Goal: Task Accomplishment & Management: Use online tool/utility

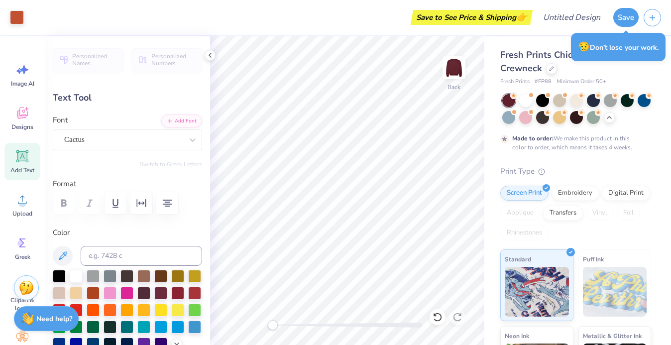
type input "5.36"
type input "2.45"
type input "6.55"
type input "2.53"
type input "0.52"
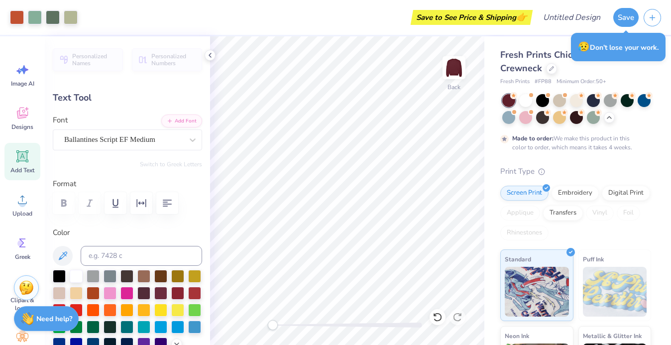
type input "6.81"
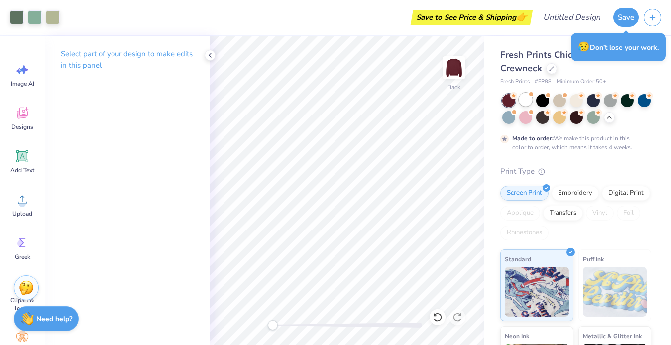
click at [524, 101] on div at bounding box center [525, 99] width 13 height 13
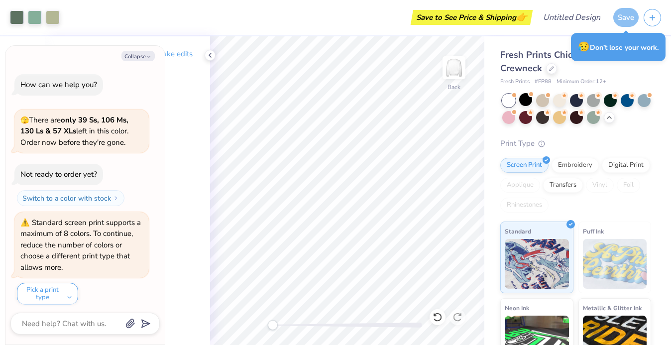
scroll to position [357, 0]
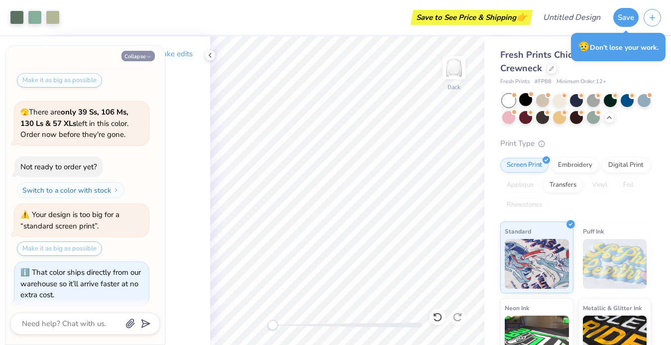
click at [147, 58] on icon "button" at bounding box center [149, 57] width 6 height 6
type textarea "x"
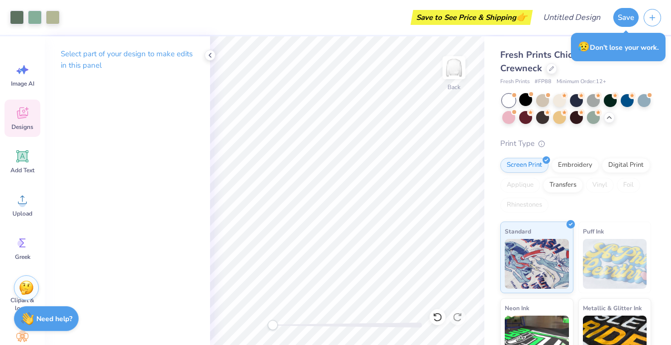
click at [20, 115] on icon at bounding box center [22, 112] width 11 height 11
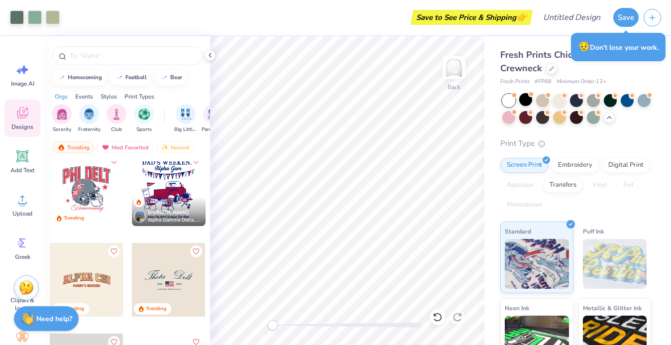
scroll to position [4637, 0]
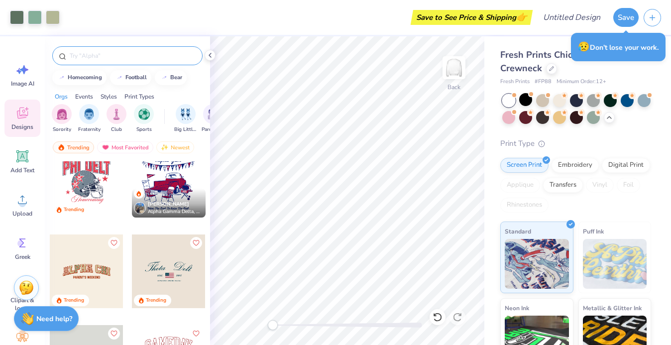
click at [129, 57] on input "text" at bounding box center [132, 56] width 127 height 10
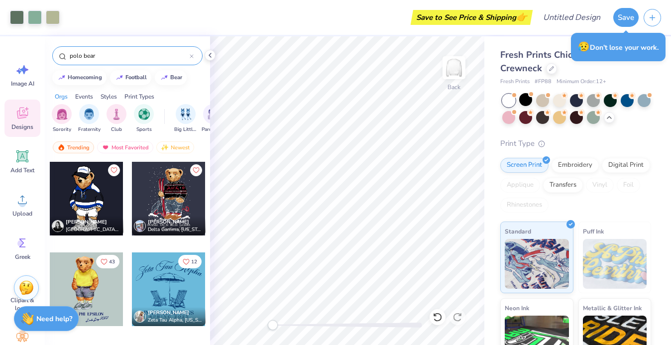
click at [128, 56] on input "polo bear" at bounding box center [129, 56] width 121 height 10
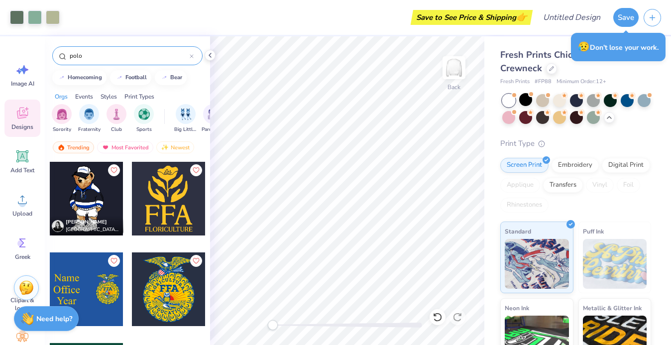
type input "polo"
click at [191, 56] on icon at bounding box center [192, 56] width 4 height 4
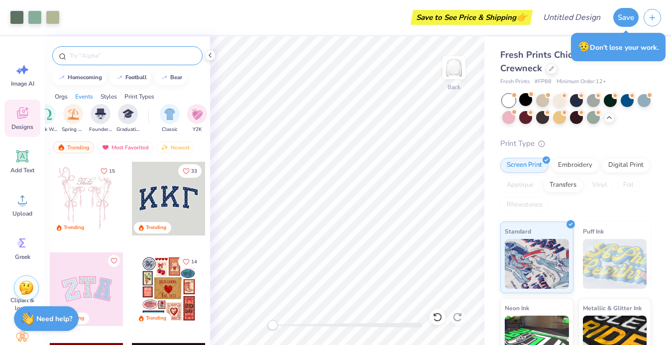
scroll to position [0, 415]
click at [104, 115] on img "filter for Founder’s Day" at bounding box center [99, 112] width 11 height 11
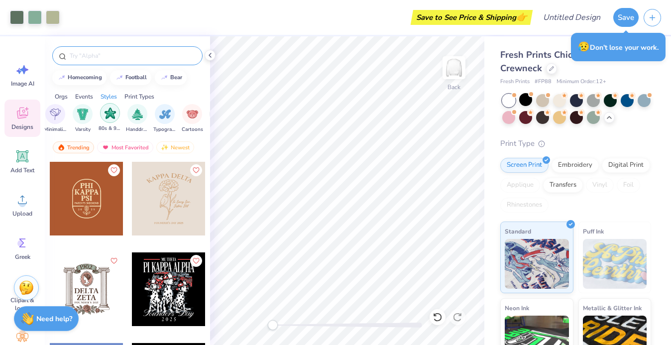
scroll to position [0, 584]
click at [132, 115] on img "filter for Handdrawn" at bounding box center [135, 112] width 11 height 11
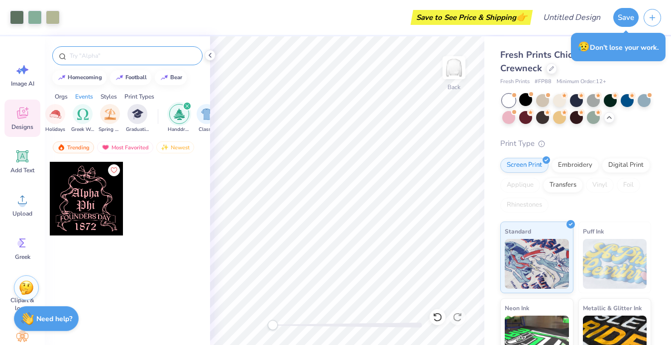
scroll to position [0, 388]
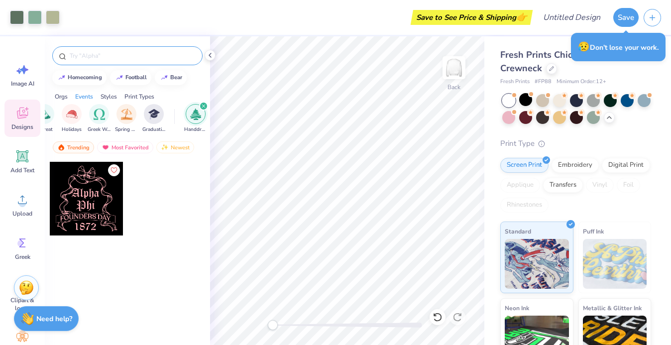
click at [203, 106] on icon "filter for Handdrawn" at bounding box center [203, 106] width 3 height 3
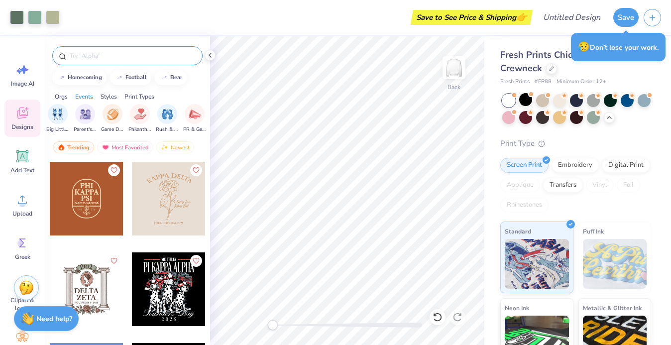
scroll to position [0, 152]
click at [117, 117] on img "filter for Game Day" at bounding box center [115, 112] width 11 height 11
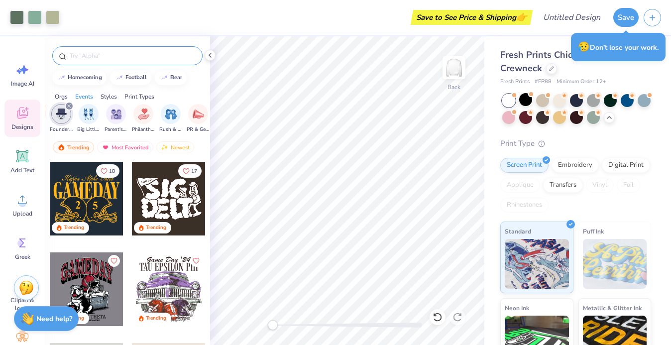
click at [69, 106] on icon "filter for Founder’s Day" at bounding box center [69, 106] width 3 height 3
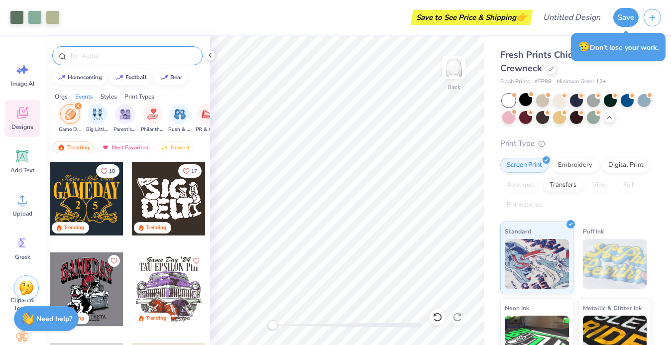
scroll to position [0, 110]
click at [83, 104] on icon "filter for Game Day" at bounding box center [83, 106] width 4 height 4
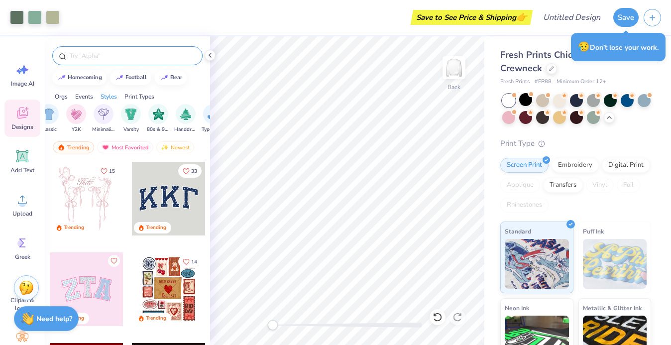
scroll to position [0, 530]
click at [87, 118] on div "filter for Y2K" at bounding box center [81, 113] width 20 height 20
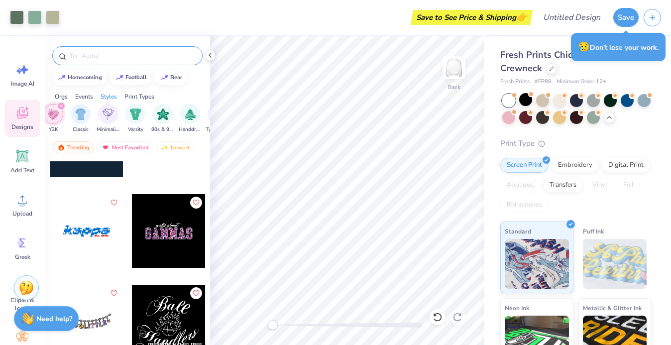
scroll to position [3326, 0]
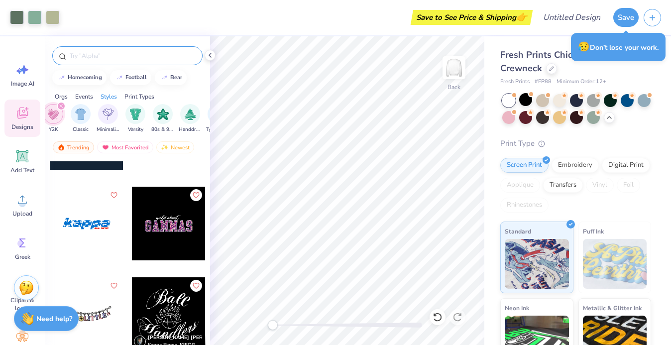
click at [62, 105] on icon "filter for Y2K" at bounding box center [61, 106] width 4 height 4
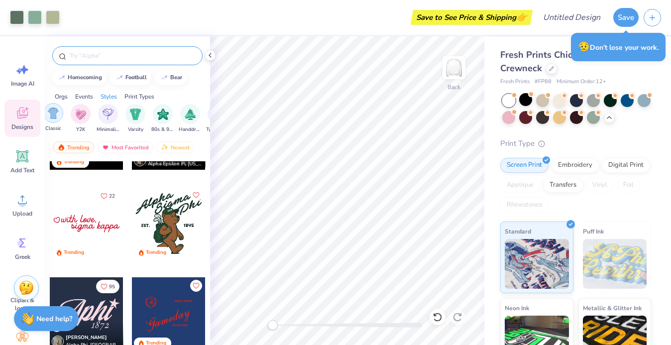
click at [55, 114] on img "filter for Classic" at bounding box center [53, 112] width 11 height 11
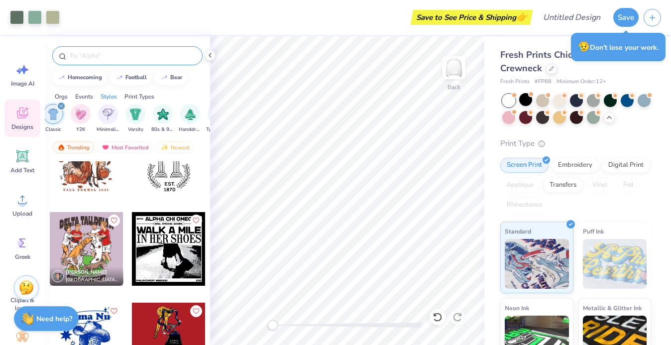
scroll to position [5384, 0]
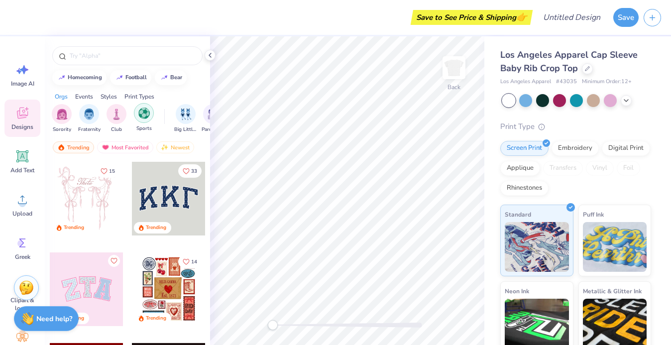
click at [141, 119] on div "filter for Sports" at bounding box center [144, 113] width 20 height 20
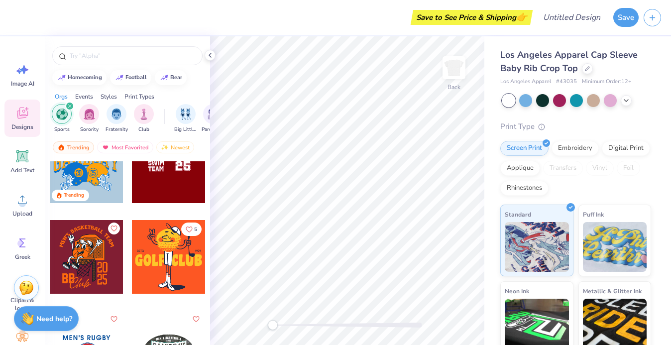
scroll to position [124, 0]
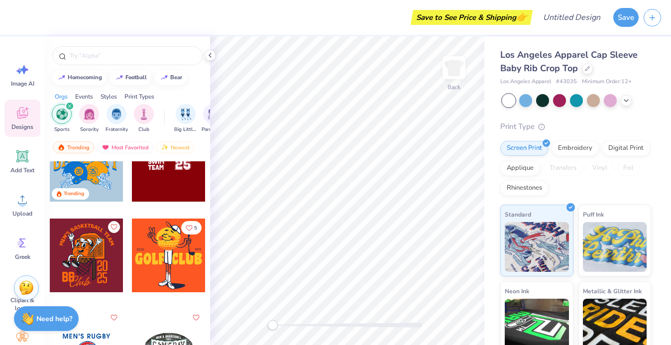
click at [143, 204] on div at bounding box center [168, 172] width 75 height 90
click at [147, 181] on div at bounding box center [169, 165] width 74 height 74
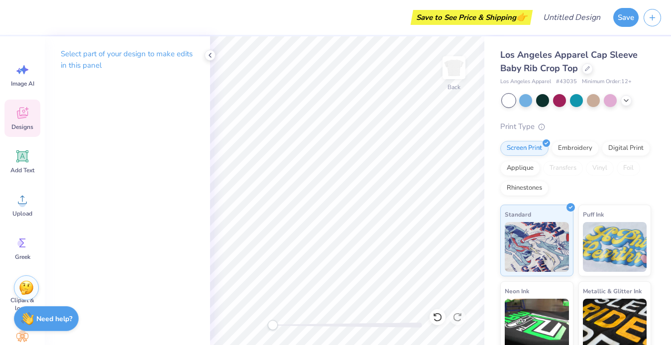
click at [17, 112] on icon at bounding box center [22, 112] width 11 height 11
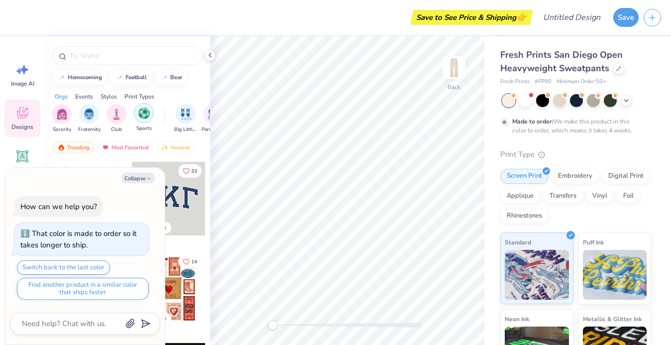
click at [145, 117] on img "filter for Sports" at bounding box center [143, 112] width 11 height 11
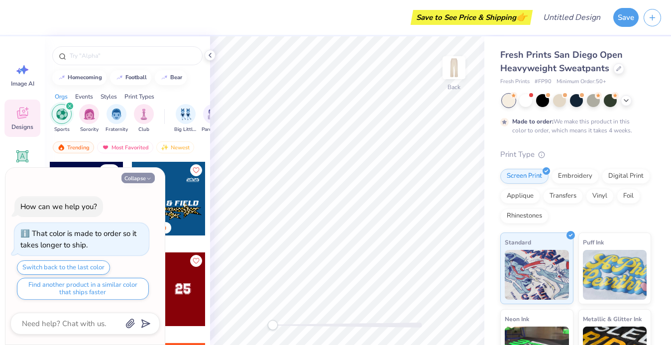
click at [147, 176] on button "Collapse" at bounding box center [137, 178] width 33 height 10
type textarea "x"
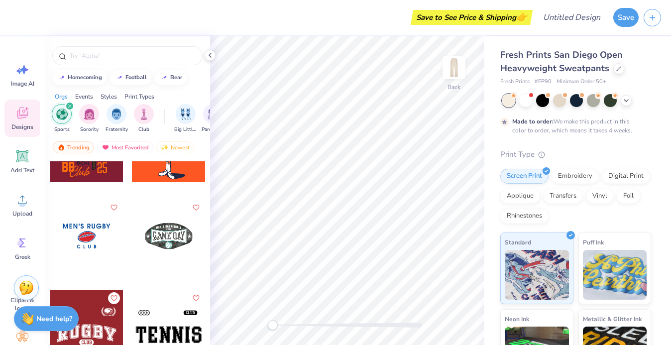
scroll to position [242, 0]
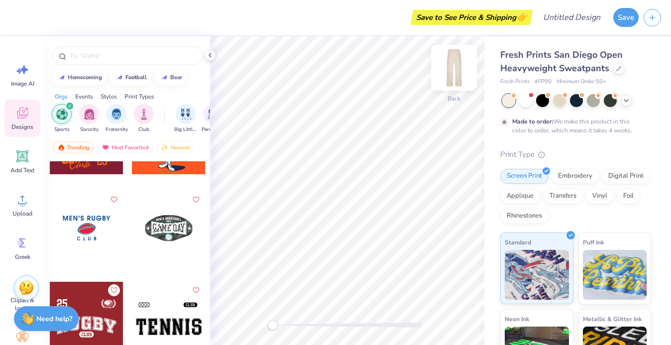
click at [445, 72] on img at bounding box center [454, 68] width 40 height 40
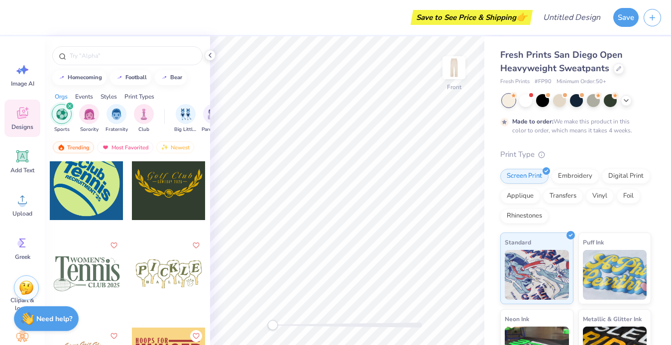
scroll to position [2781, 0]
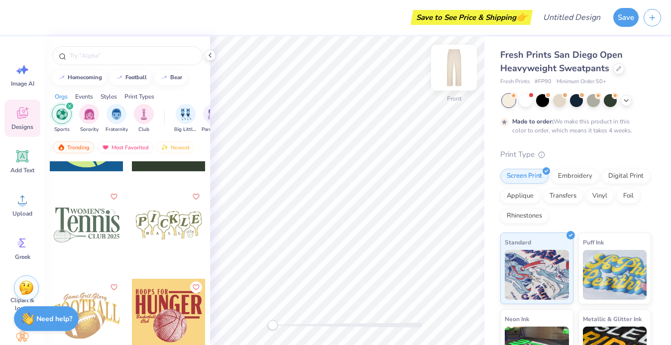
click at [446, 77] on img at bounding box center [454, 68] width 40 height 40
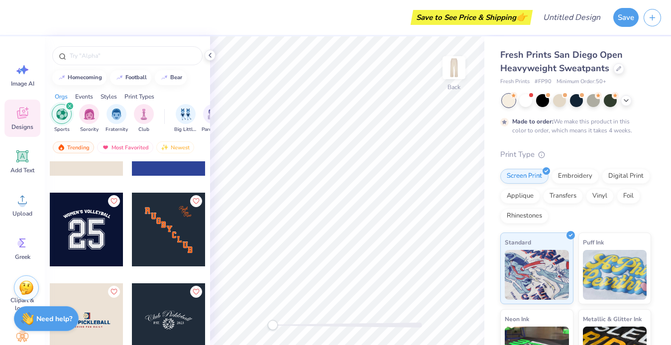
scroll to position [1327, 0]
click at [97, 233] on div at bounding box center [87, 230] width 74 height 74
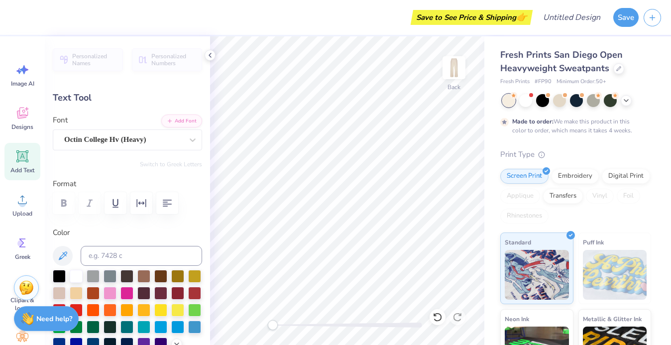
scroll to position [0, 0]
type textarea "w"
type textarea "GRphons cheer"
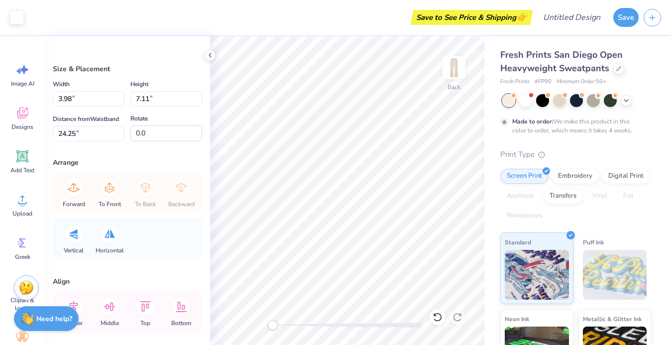
type input "24.42"
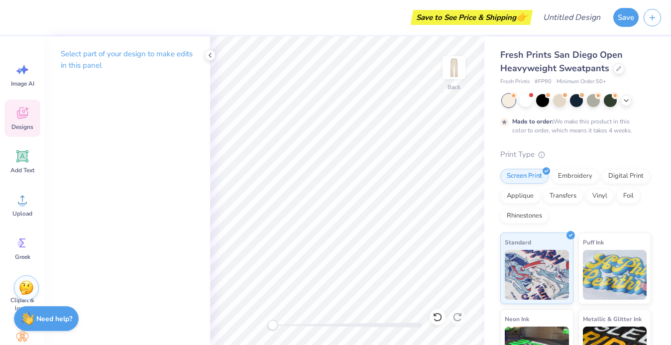
click at [24, 119] on icon at bounding box center [22, 112] width 15 height 15
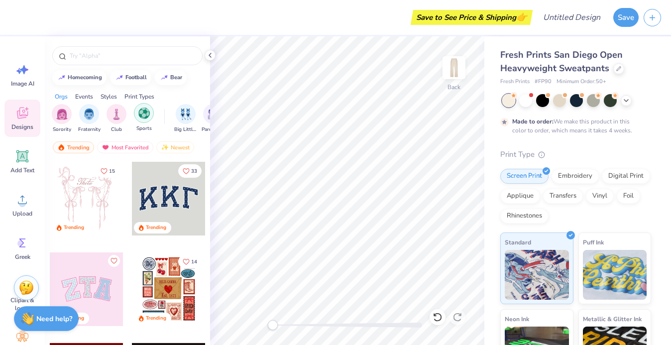
scroll to position [0, 0]
click at [146, 116] on img "filter for Sports" at bounding box center [143, 112] width 11 height 11
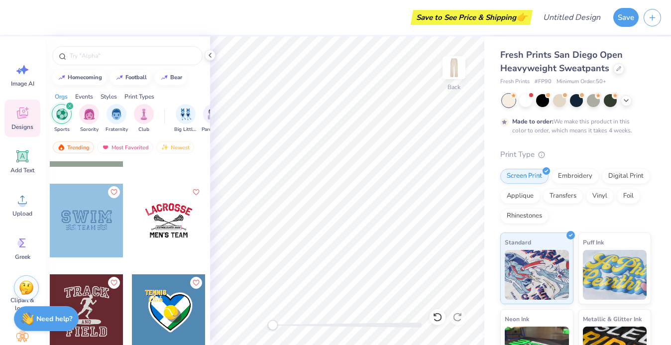
scroll to position [6256, 0]
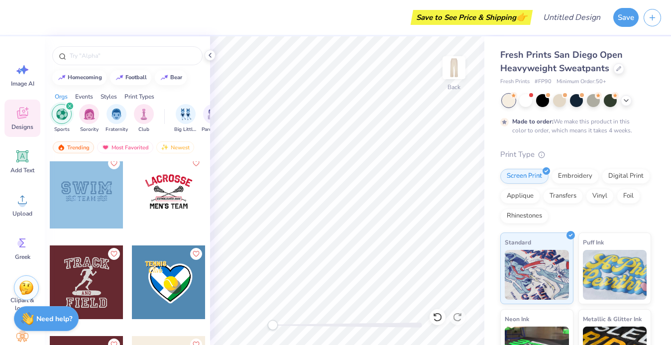
click at [102, 198] on div at bounding box center [87, 192] width 74 height 74
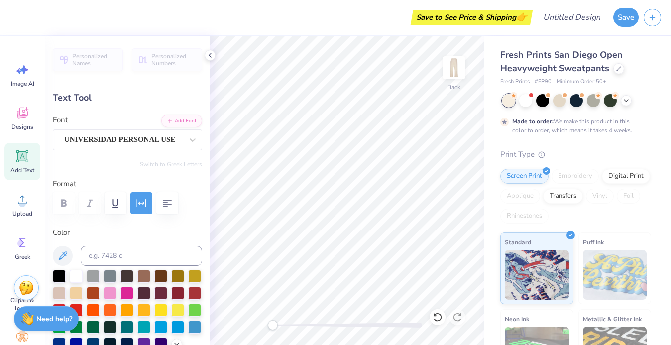
type textarea "cheer"
type input "2.41"
type input "25.05"
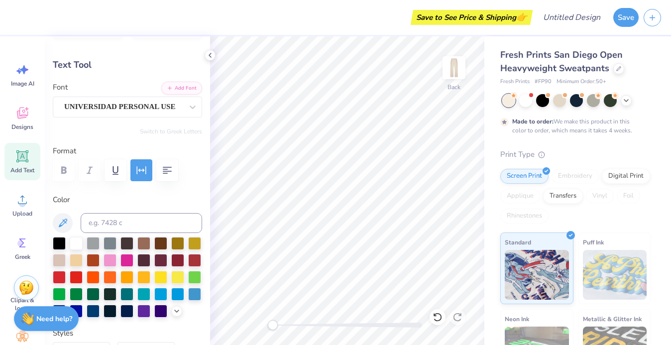
scroll to position [35, 0]
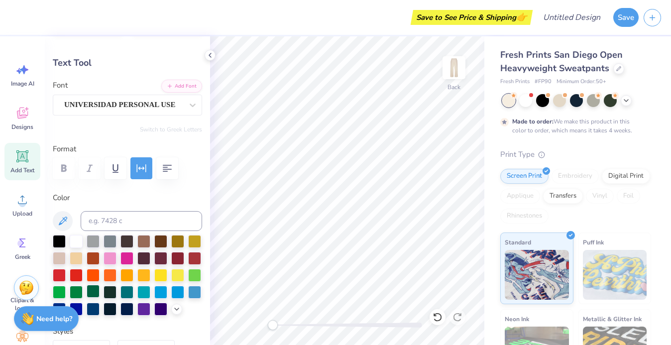
click at [95, 292] on div at bounding box center [93, 291] width 13 height 13
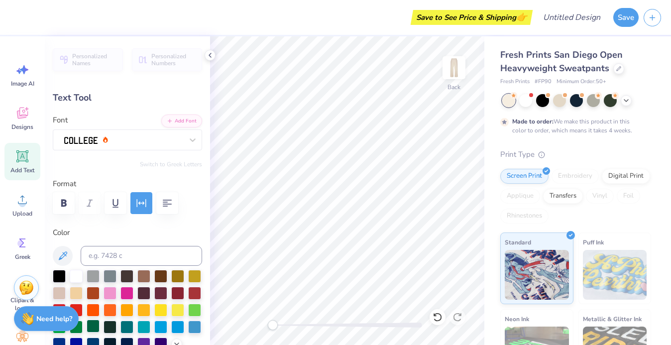
click at [92, 325] on div at bounding box center [93, 325] width 13 height 13
type input "25.05"
type input "3.82"
type input "1.05"
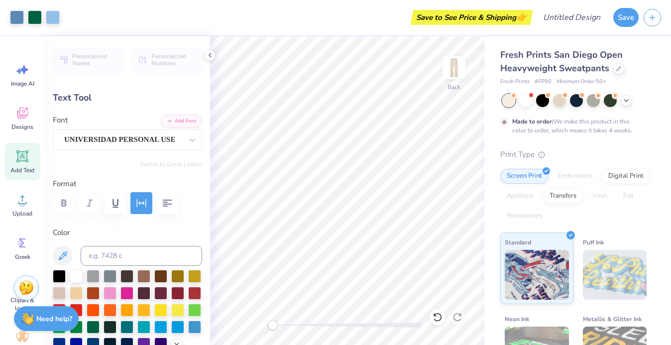
type input "28.01"
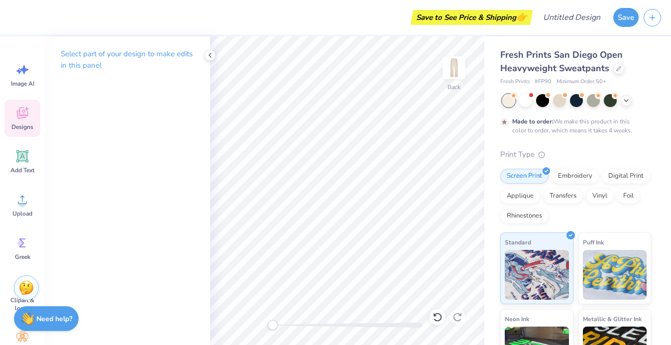
click at [23, 126] on span "Designs" at bounding box center [22, 127] width 22 height 8
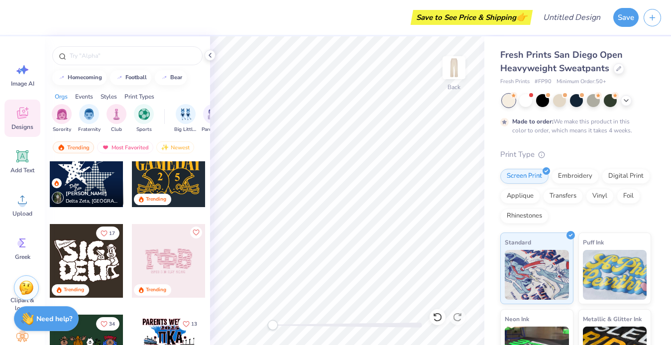
scroll to position [610, 0]
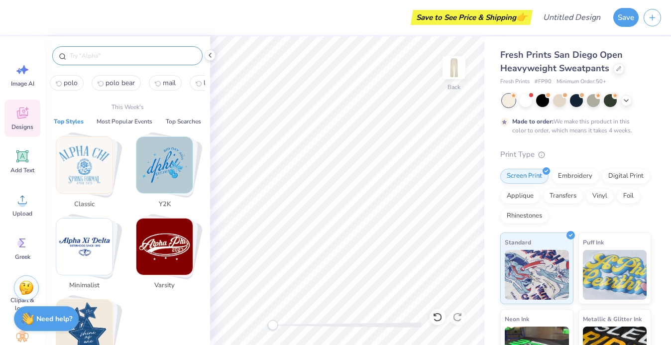
click at [116, 53] on input "text" at bounding box center [132, 56] width 127 height 10
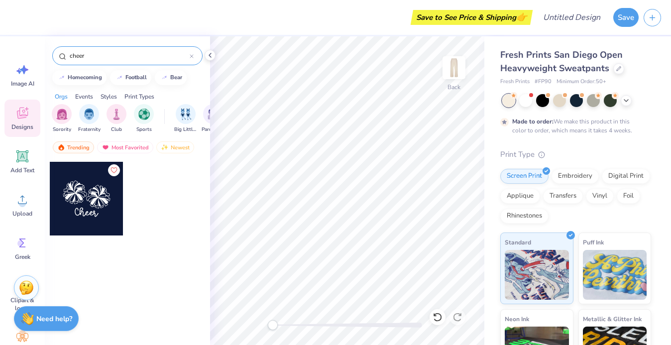
type input "cheer"
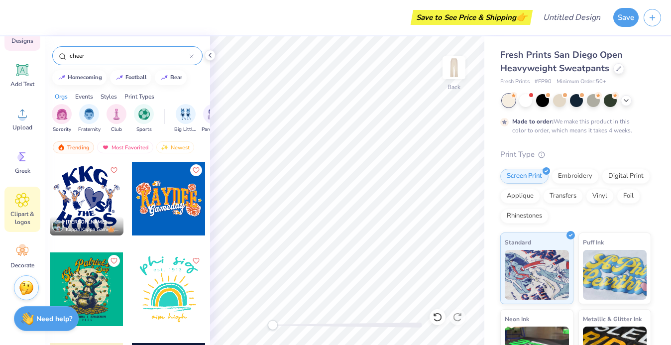
scroll to position [87, 0]
click at [25, 212] on span "Clipart & logos" at bounding box center [22, 217] width 33 height 16
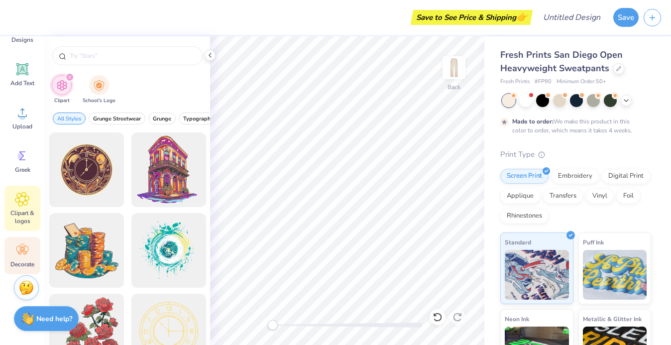
click at [22, 254] on icon at bounding box center [22, 250] width 15 height 15
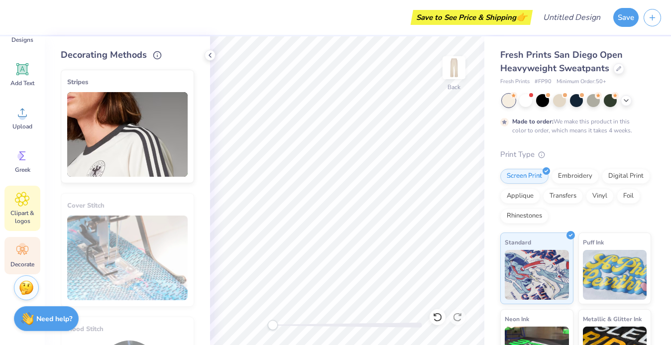
click at [28, 201] on icon at bounding box center [22, 199] width 14 height 15
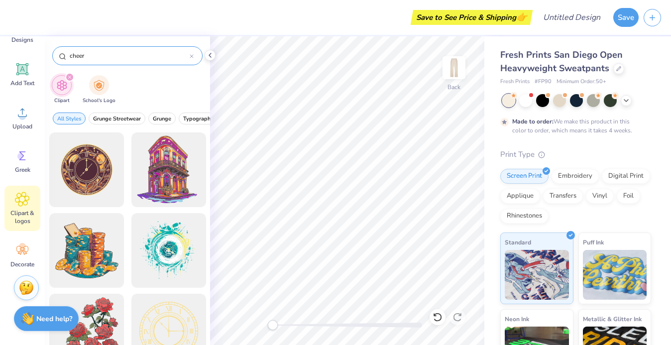
type input "cheer"
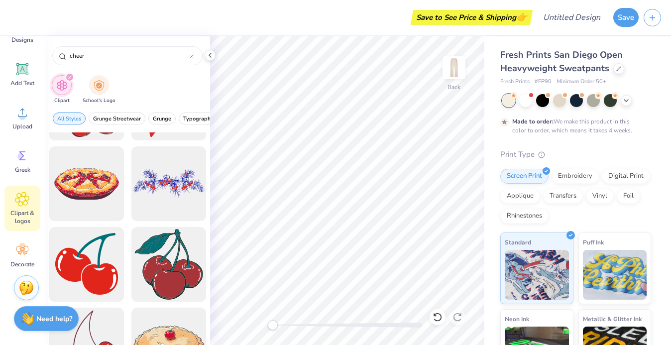
scroll to position [3143, 0]
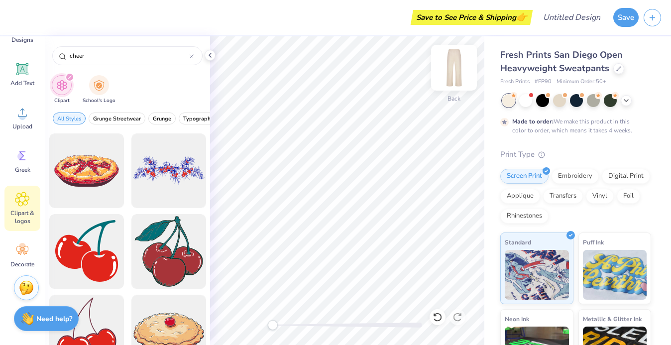
click at [454, 64] on img at bounding box center [454, 68] width 40 height 40
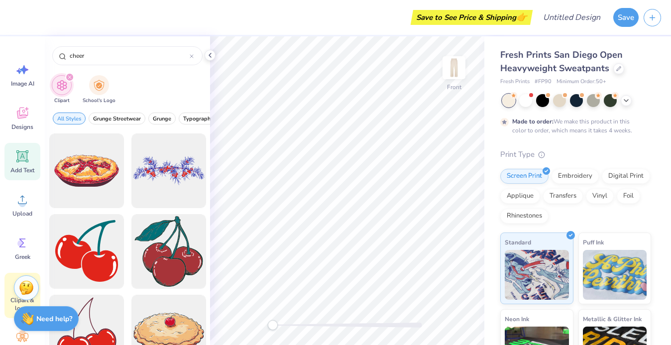
scroll to position [0, 0]
click at [28, 162] on icon at bounding box center [22, 156] width 12 height 12
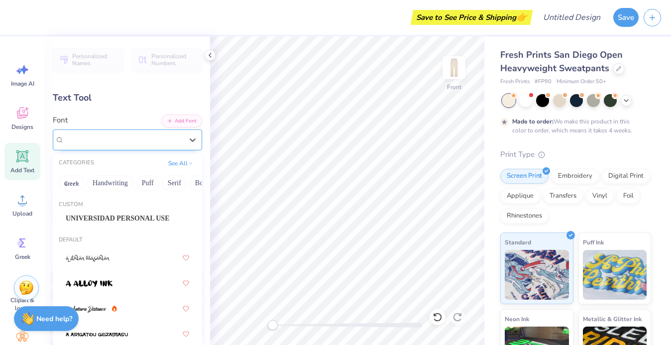
click at [143, 141] on div "Super Dream" at bounding box center [123, 139] width 120 height 15
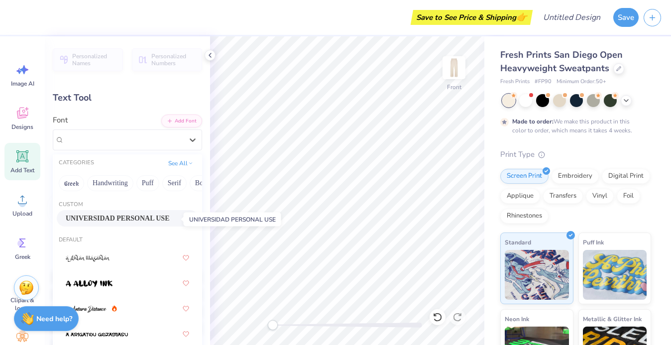
click at [139, 220] on span "UNIVERSIDAD PERSONAL USE" at bounding box center [118, 218] width 104 height 10
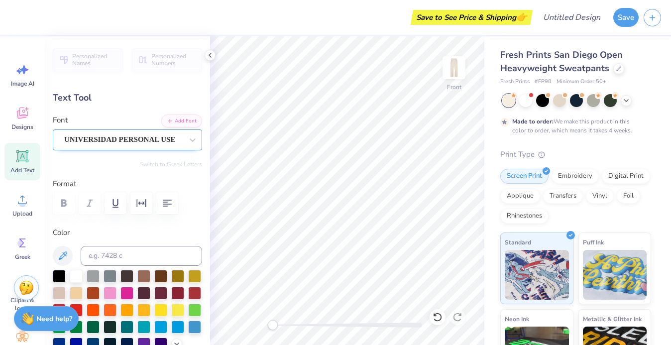
click at [149, 137] on span "UNIVERSIDAD PERSONAL USE" at bounding box center [119, 139] width 111 height 11
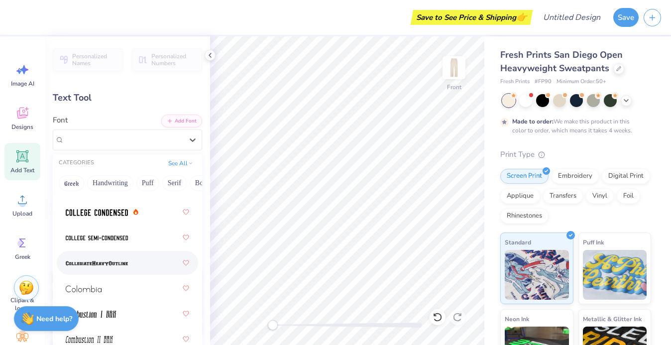
scroll to position [1885, 0]
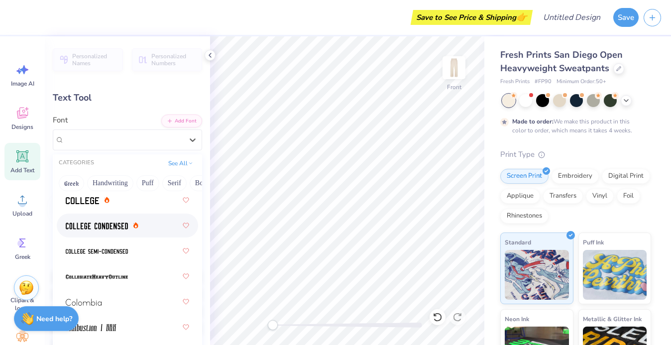
click at [119, 225] on img at bounding box center [97, 225] width 62 height 7
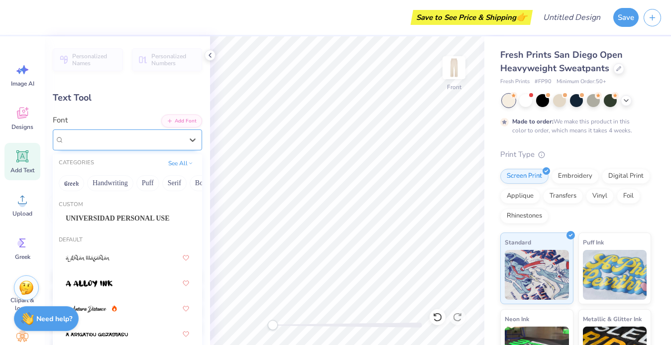
click at [165, 144] on div "College Condensed" at bounding box center [123, 139] width 120 height 15
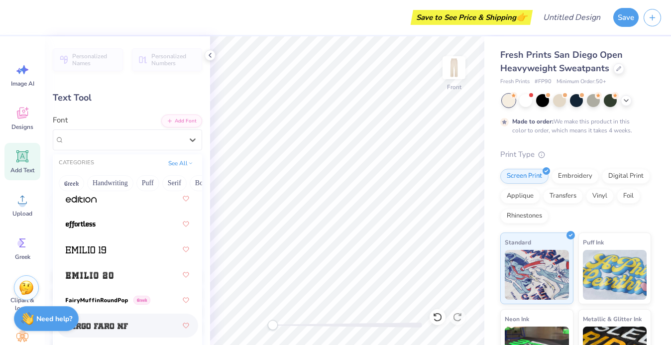
scroll to position [2872, 0]
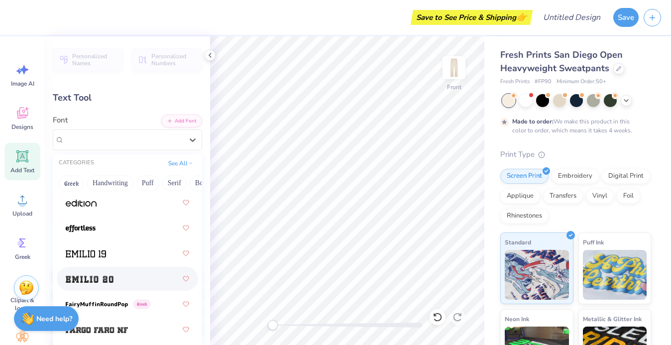
click at [135, 274] on div at bounding box center [127, 279] width 123 height 18
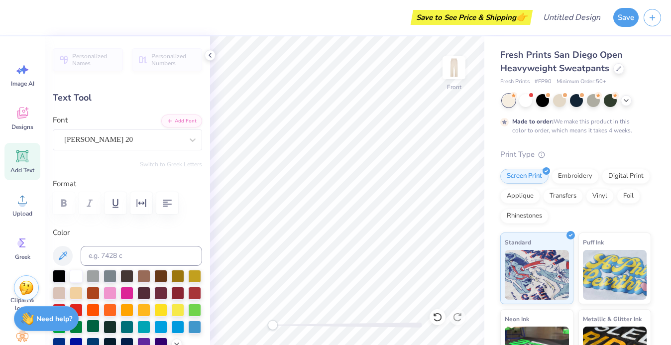
click at [91, 329] on div at bounding box center [93, 325] width 13 height 13
type textarea "slc"
type input "7.54"
type input "3.16"
type input "3.32"
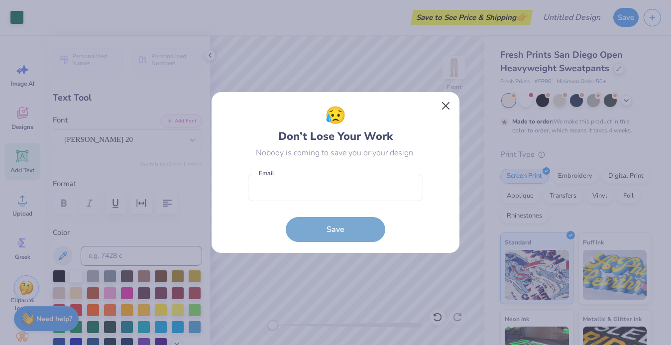
click at [440, 104] on button "Close" at bounding box center [445, 106] width 19 height 19
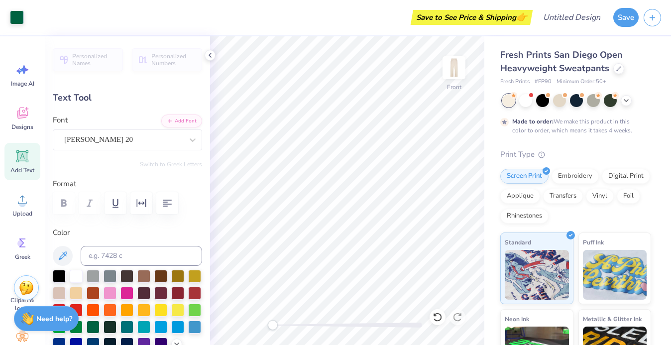
click at [21, 154] on icon at bounding box center [22, 156] width 9 height 9
type input "11.16"
type input "3.23"
type input "25.38"
click at [171, 134] on div "Super Dream" at bounding box center [123, 139] width 120 height 15
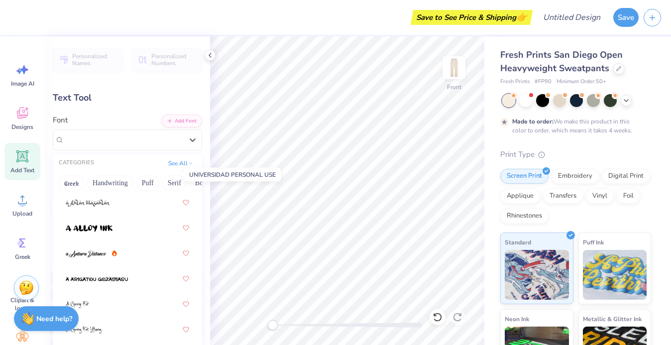
scroll to position [89, 0]
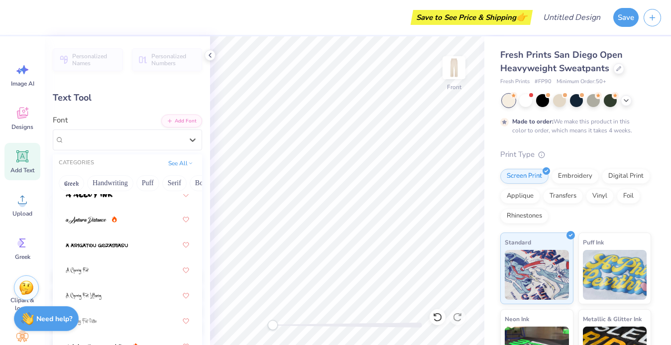
type input "7.54"
type input "3.16"
type input "3.52"
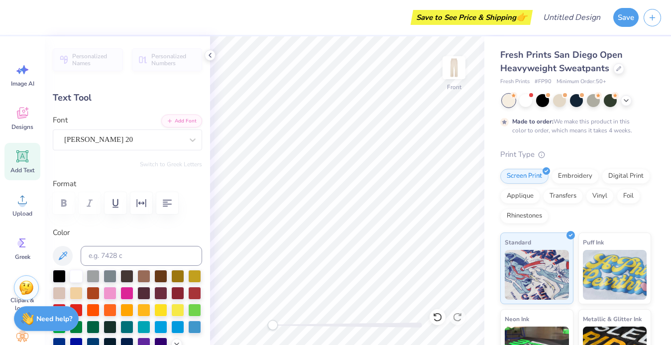
type input "11.16"
type input "3.23"
type input "25.38"
click at [158, 145] on div at bounding box center [123, 139] width 118 height 13
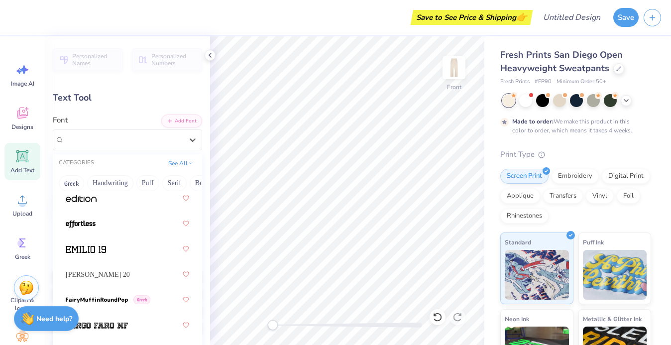
scroll to position [2874, 0]
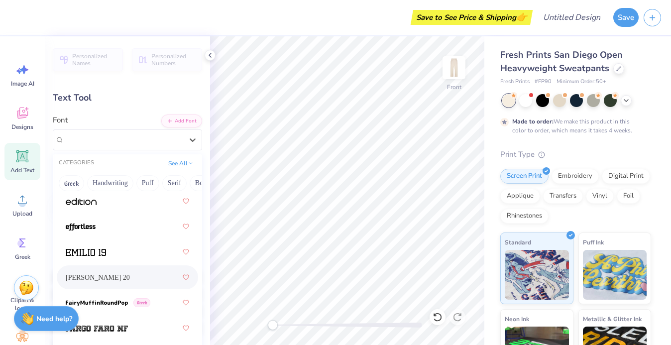
click at [124, 279] on div "Emilio 20" at bounding box center [127, 277] width 123 height 18
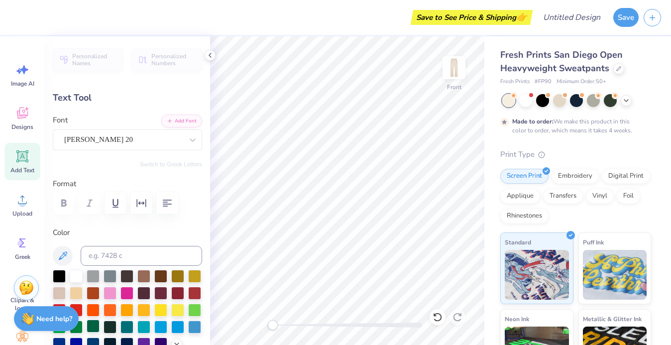
click at [95, 325] on div at bounding box center [93, 325] width 13 height 13
type textarea "cheer"
type input "11.03"
type input "2.54"
type input "25.73"
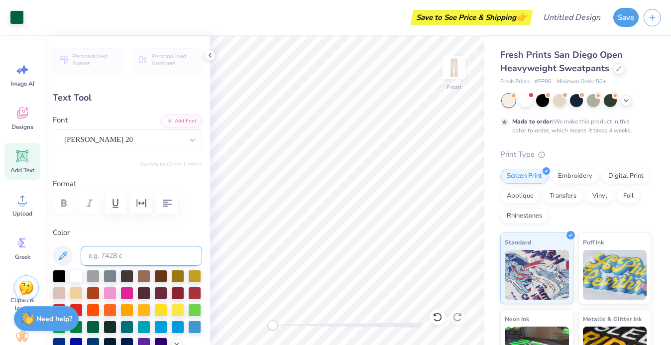
type input "7.54"
type input "3.16"
type input "3.52"
type textarea "gryphons"
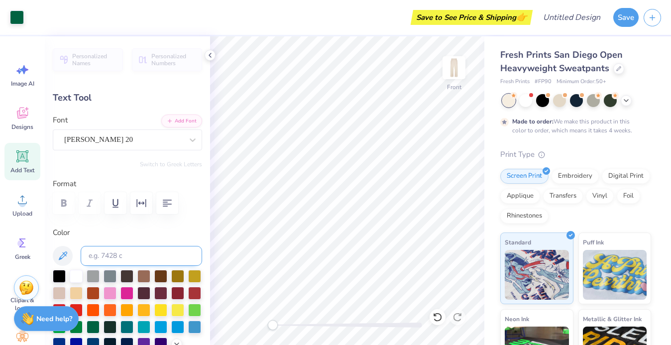
type input "11.03"
type input "1.54"
type input "4.33"
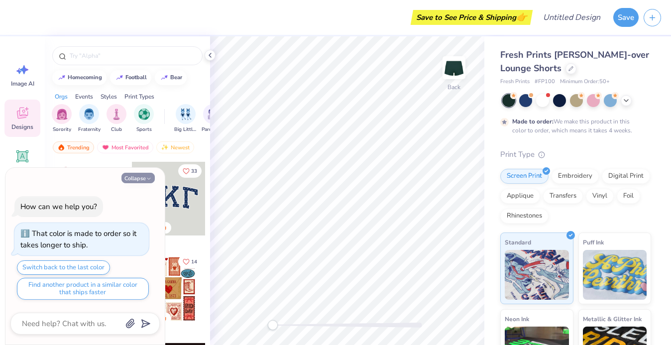
click at [142, 177] on button "Collapse" at bounding box center [137, 178] width 33 height 10
type textarea "x"
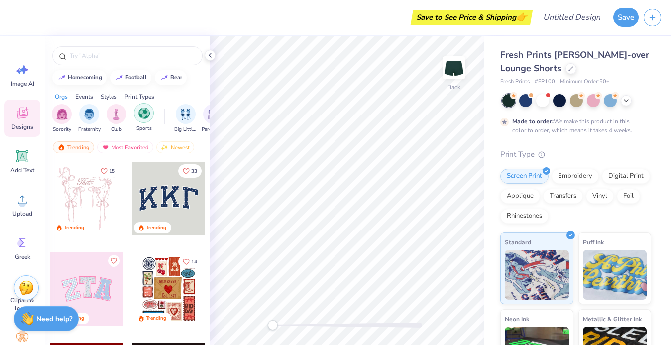
click at [143, 116] on img "filter for Sports" at bounding box center [143, 112] width 11 height 11
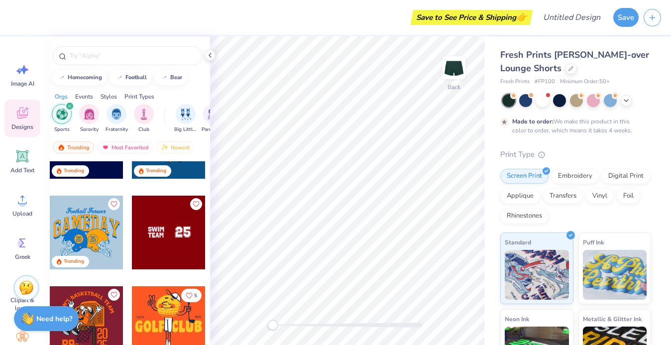
scroll to position [66, 0]
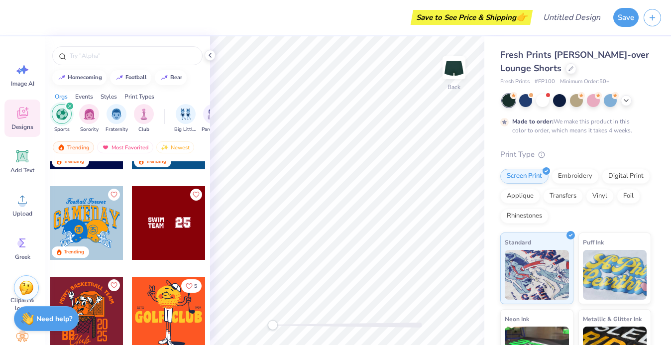
click at [158, 219] on div at bounding box center [169, 223] width 74 height 74
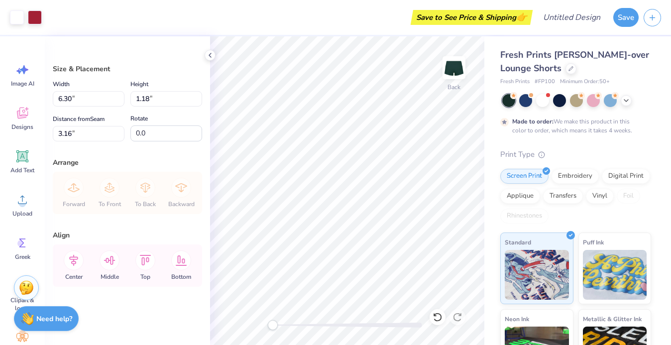
type input "4.85"
type input "0.91"
type input "5.58"
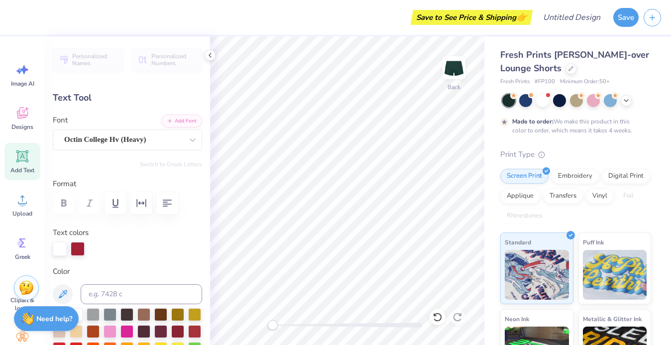
type textarea "26"
type input "1.32"
type input "0.42"
type input "5.58"
type textarea "Cheer"
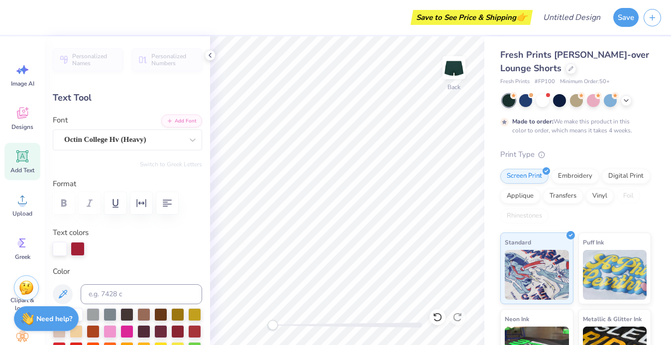
scroll to position [0, 0]
type input "1.30"
type input "0.88"
type input "5.61"
type input "1.55"
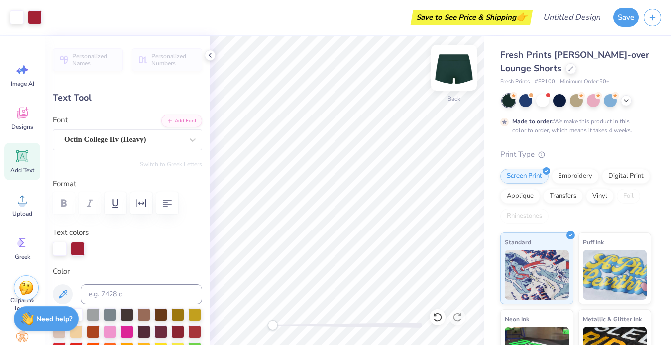
type input "0.42"
type input "5.58"
type input "1.30"
type input "0.88"
type input "5.63"
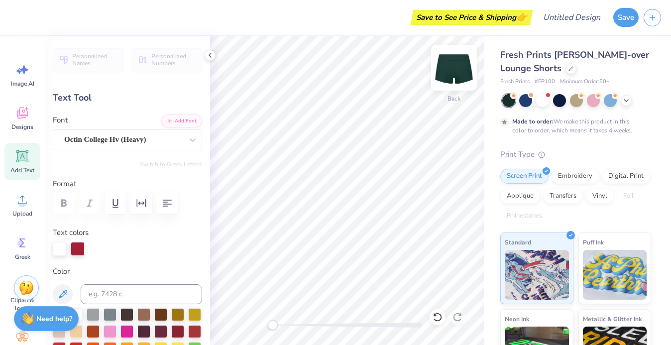
type input "1.55"
type input "0.42"
type input "5.58"
type input "2.01"
type input "0.54"
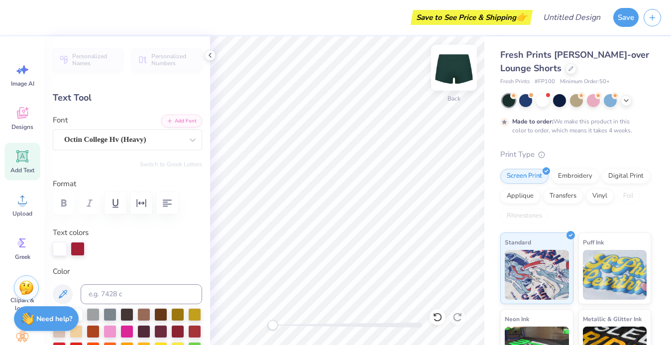
type input "5.45"
type input "1.29"
type input "0.42"
type input "6.07"
type input "1.74"
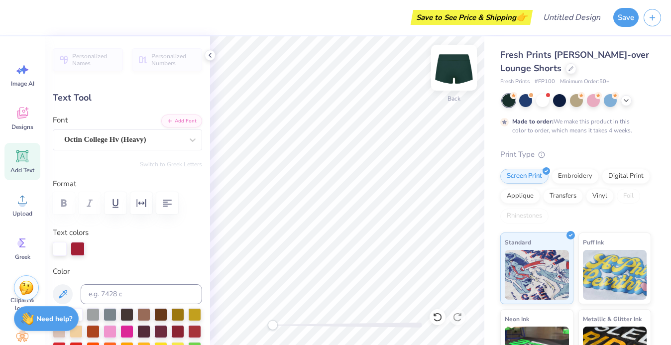
type input "0.57"
type input "2.01"
type input "0.54"
type input "5.45"
type input "1.74"
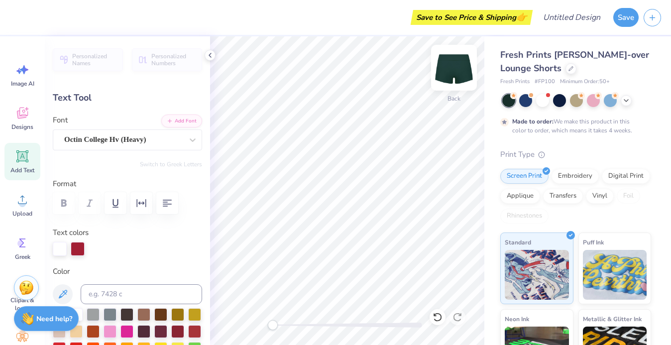
type input "0.57"
type input "6.07"
type input "1.30"
type input "0.88"
type input "2.43"
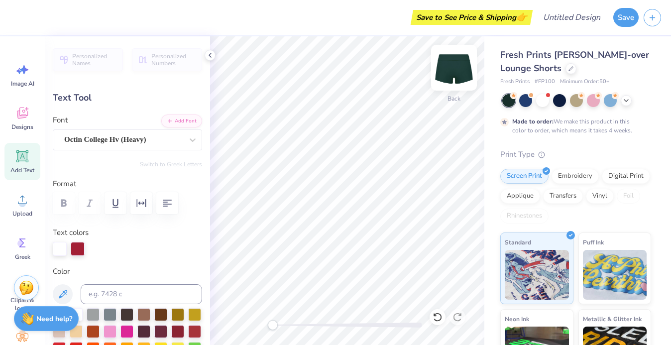
type input "1.71"
type input "1.16"
type input "0.61"
type input "2.01"
type input "0.54"
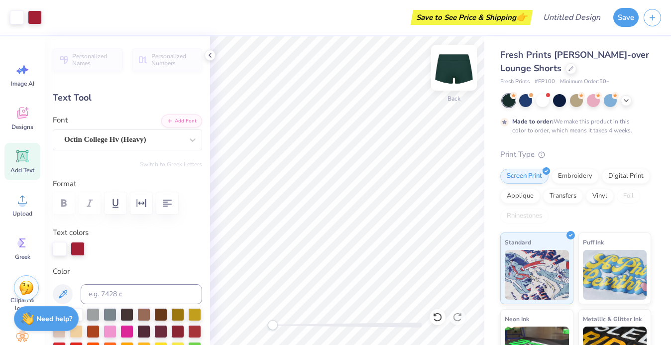
type input "0.50"
type input "1.74"
type input "0.57"
type input "1.20"
type input "2.01"
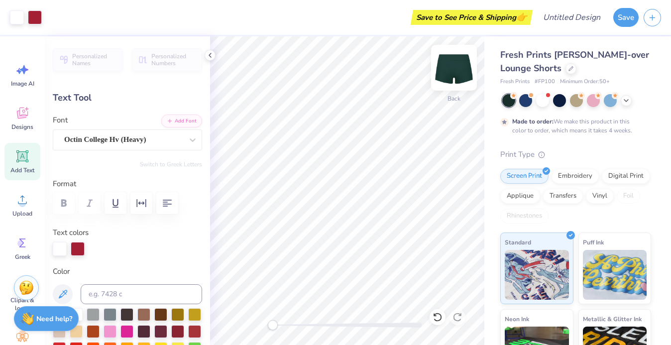
type input "0.54"
type input "0.50"
type input "1.74"
type input "0.57"
type input "1.20"
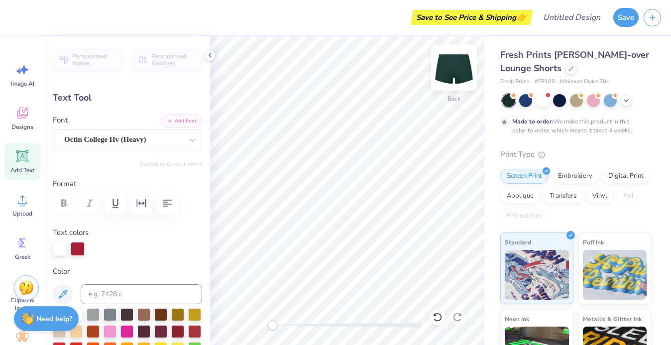
type input "2.01"
type input "0.54"
type input "5.77"
type input "1.74"
type input "0.57"
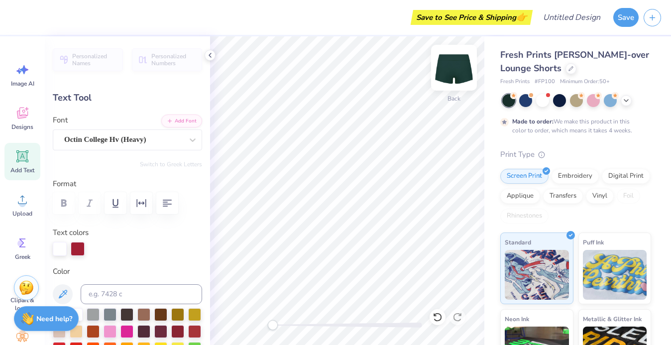
type input "1.20"
type input "2.01"
type input "0.54"
type input "5.52"
click at [436, 310] on div at bounding box center [437, 317] width 16 height 16
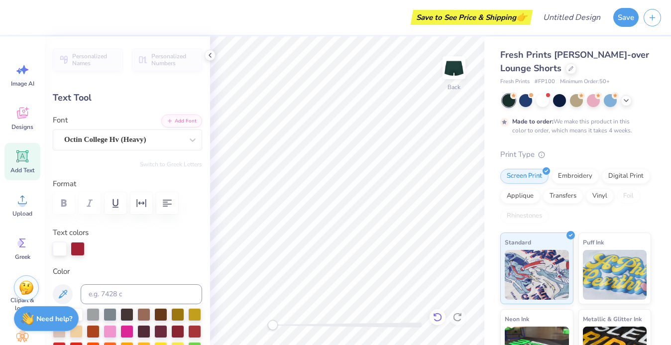
type input "0.0"
type input "2.05"
type input "0.92"
type input "5.33"
type input "0.0"
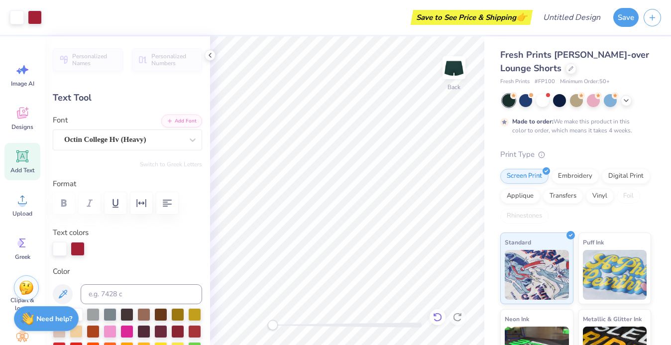
type input "1.74"
type input "0.57"
type input "6.24"
type input "0.0"
type input "1.78"
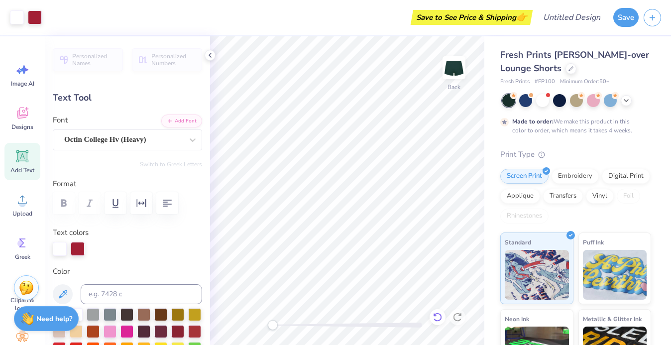
type input "0.73"
type input "6.16"
type input "0.0"
type input "2.01"
type input "0.55"
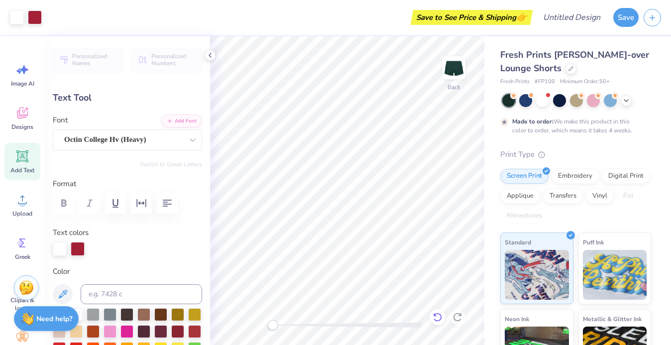
type input "5.52"
type input "0.0"
type input "1.78"
type input "0.73"
type input "6.16"
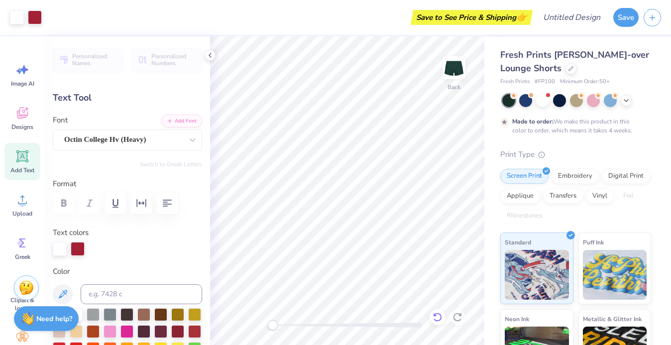
type input "0.0"
type input "1.71"
type input "1.16"
type input "0.61"
click at [25, 117] on icon at bounding box center [22, 112] width 11 height 11
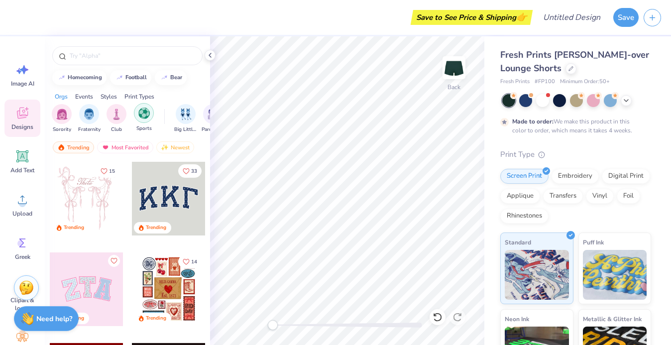
click at [142, 105] on div "filter for Sports" at bounding box center [144, 113] width 20 height 20
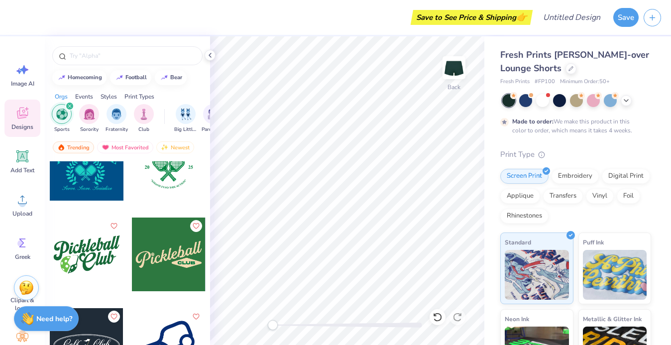
scroll to position [2130, 0]
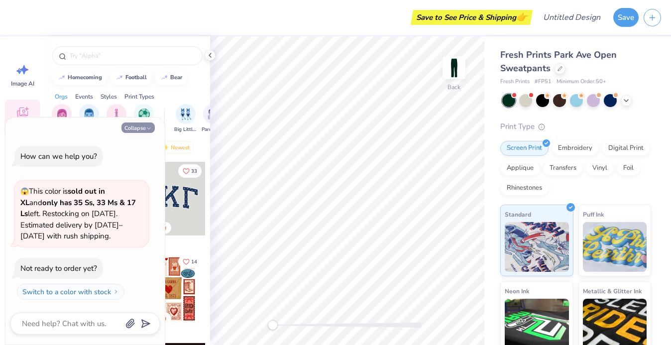
click at [150, 127] on icon "button" at bounding box center [149, 128] width 6 height 6
type textarea "x"
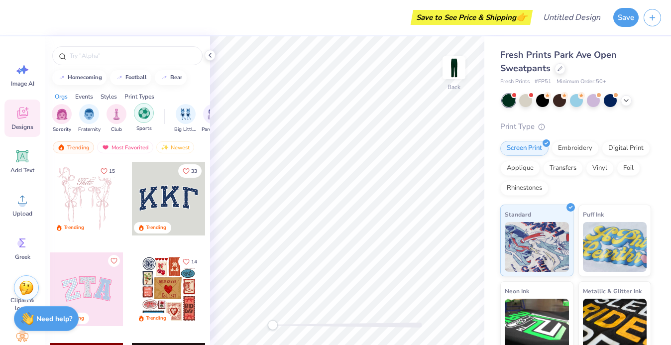
click at [141, 119] on img "filter for Sports" at bounding box center [143, 112] width 11 height 11
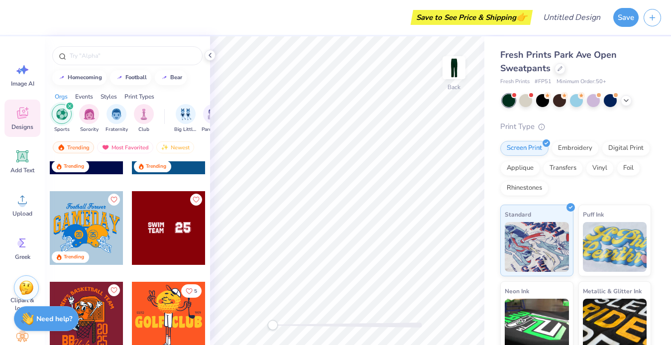
scroll to position [63, 0]
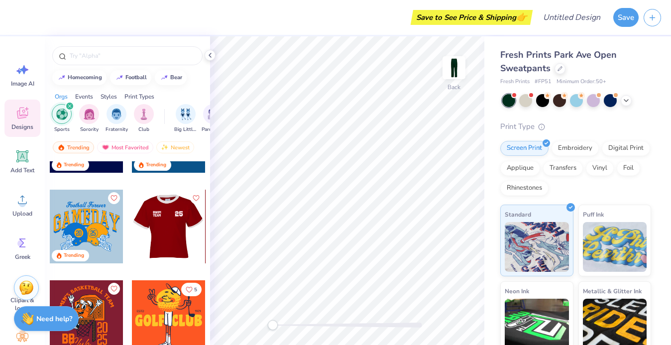
click at [132, 232] on div at bounding box center [95, 227] width 74 height 74
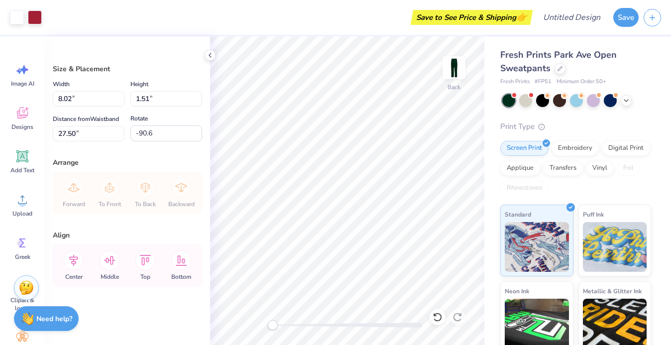
type input "-0.7"
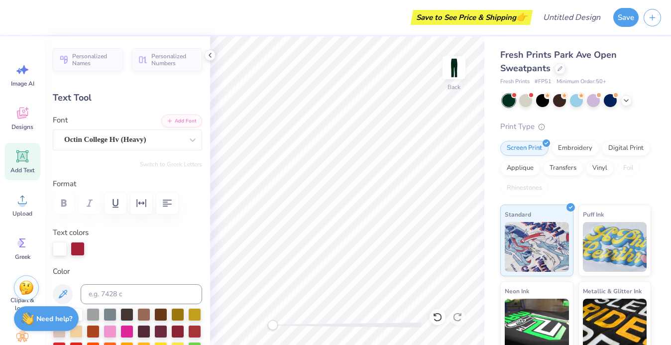
scroll to position [0, 0]
type textarea "C"
type textarea "gryphons"
type input "2.13"
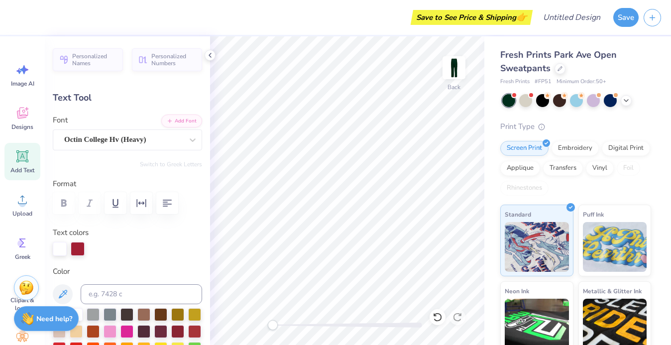
type input "28.33"
type input "0.0"
type input "4.20"
type input "0.74"
type input "27.51"
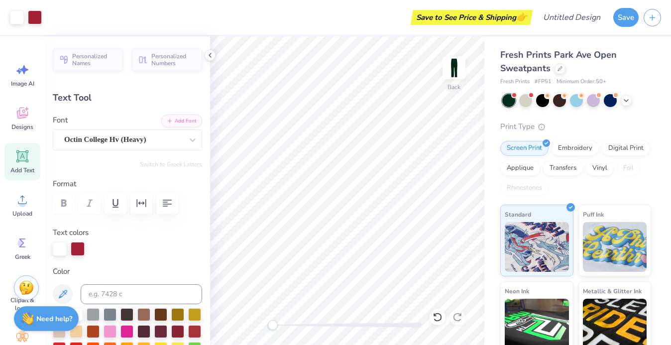
type input "-0.7"
type textarea "gryphons cheer"
type input "2.15"
type input "1.48"
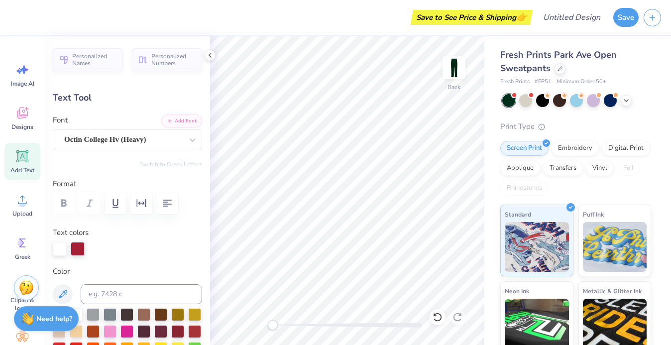
type input "27.45"
type textarea "26"
type input "0.0"
type input "4.20"
type input "1.84"
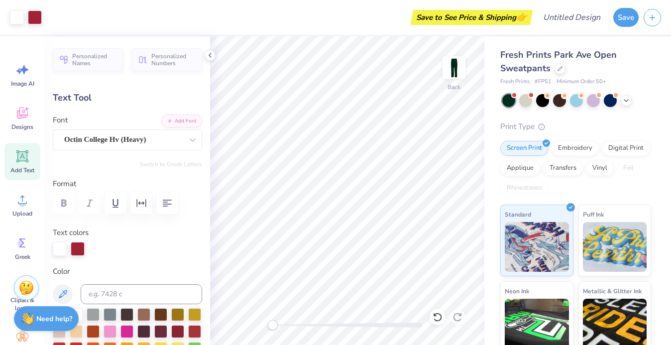
type input "26.96"
type input "-91.7"
type input "6.35"
type input "13.94"
type input "16.05"
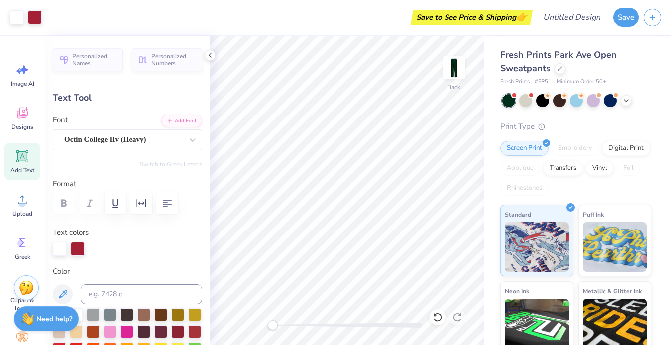
type input "-91.7"
type textarea "gryphons cheer"
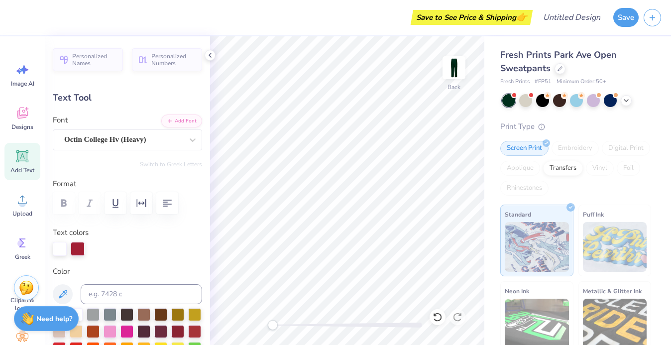
type input "0.0"
type input "2.97"
type input "23.31"
type input "32.62"
type input "0.0"
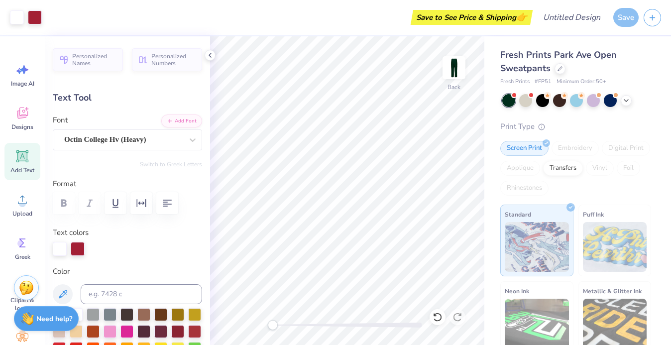
type input "32.69"
type input "-91.7"
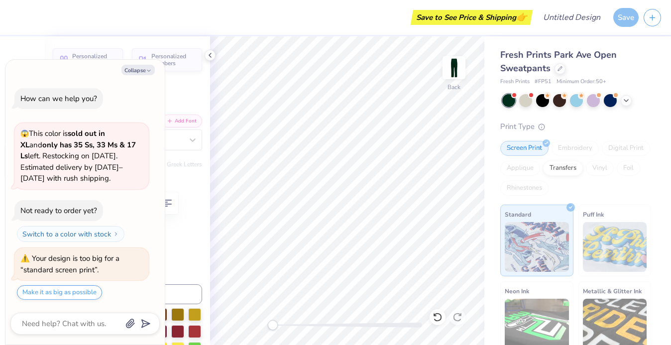
type textarea "x"
type input "0.0"
type textarea "x"
type input "-91.7"
type textarea "x"
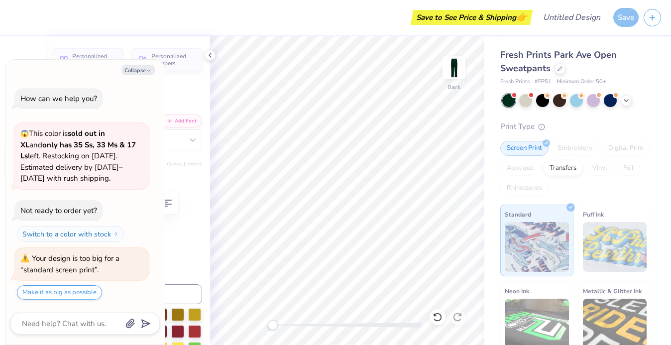
type input "0.0"
type textarea "x"
type input "-91.7"
type textarea "x"
type input "0.0"
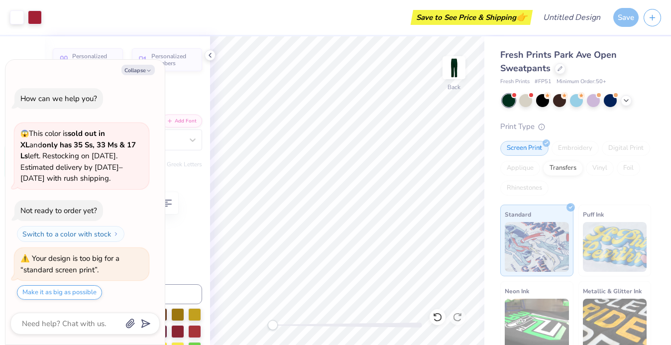
type textarea "x"
type input "2.15"
type input "1.48"
type input "27.45"
type input "-0.7"
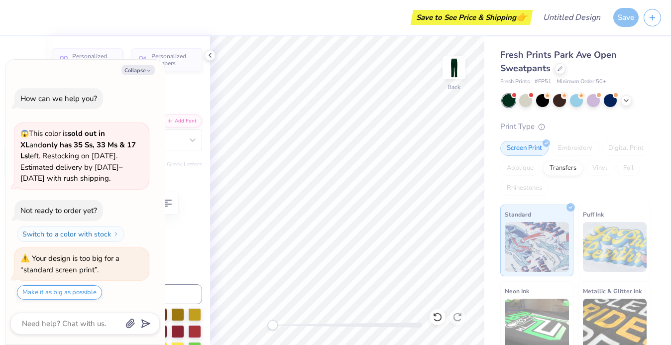
type textarea "x"
type input "3.67"
type input "2.52"
type input "26.42"
type textarea "x"
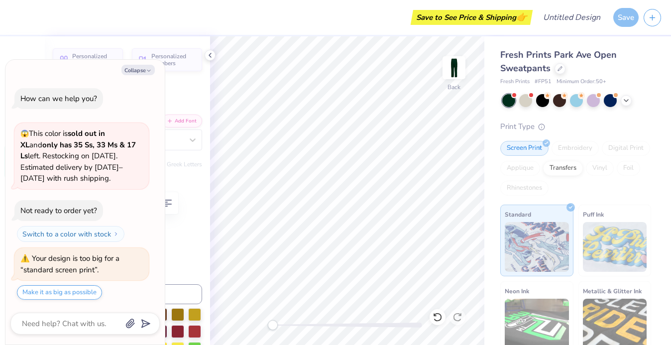
type input "0.0"
type textarea "x"
type input "-0.7"
type textarea "x"
type input "2.94"
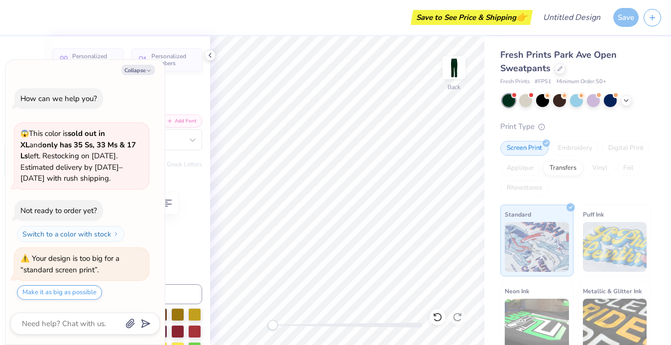
type input "2.02"
type input "29.56"
type textarea "x"
type input "0.0"
type textarea "x"
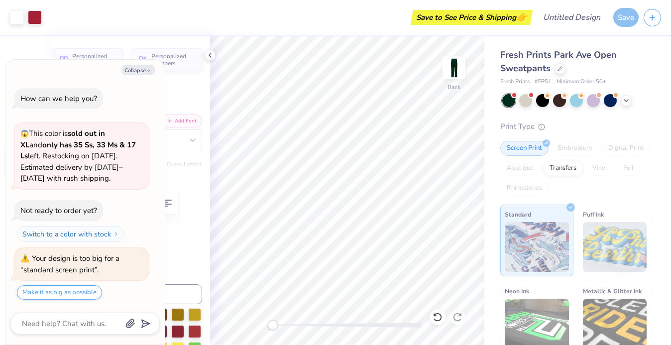
type input "-0.7"
type textarea "x"
type input "0.0"
type textarea "x"
type input "2.97"
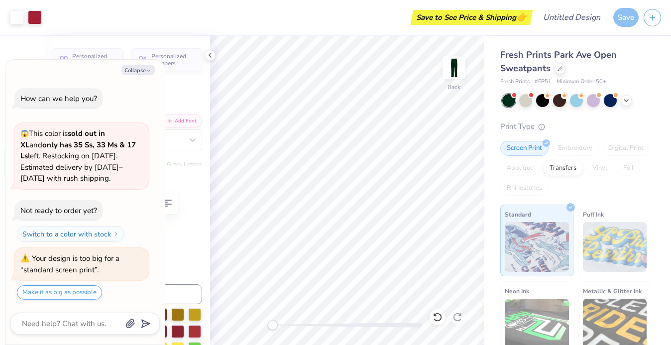
type input "23.31"
type input "32.69"
type input "-91.7"
click at [144, 65] on div "Collapse How can we help you? 😱 This color is sold out in XL and only has 35 Ss…" at bounding box center [84, 202] width 159 height 285
click at [144, 72] on button "Collapse" at bounding box center [137, 70] width 33 height 10
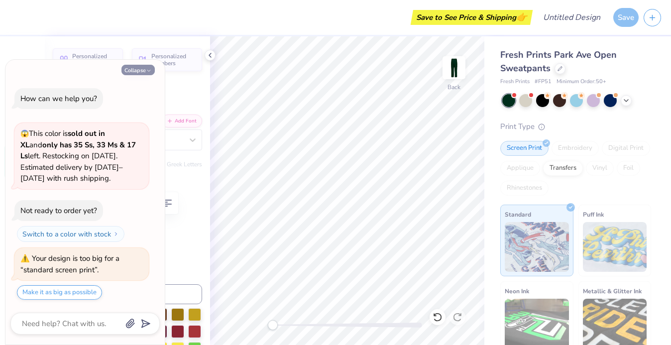
type textarea "x"
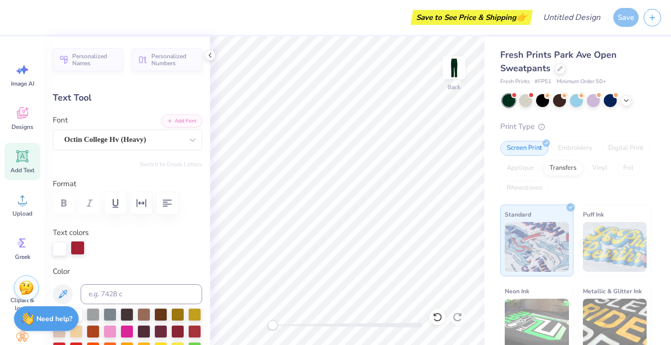
click at [80, 242] on div at bounding box center [78, 248] width 14 height 14
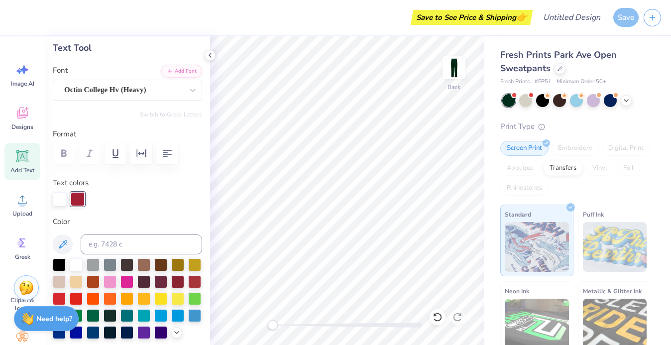
scroll to position [53, 0]
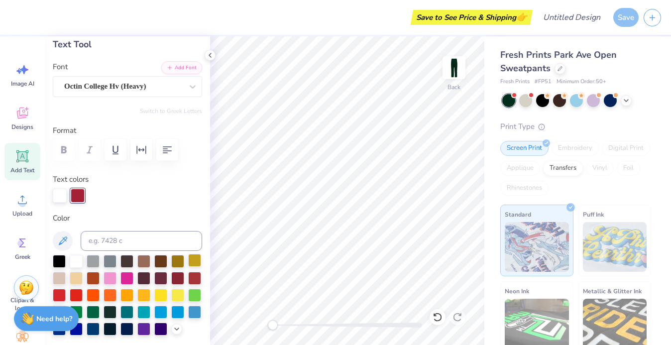
click at [194, 261] on div at bounding box center [194, 260] width 13 height 13
click at [92, 313] on div at bounding box center [93, 311] width 13 height 13
type input "0.0"
type input "2.94"
type input "2.02"
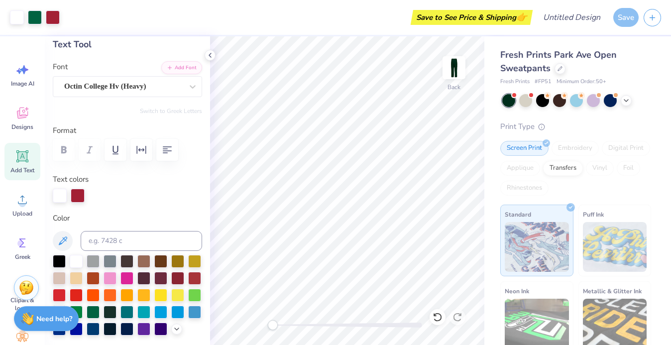
type input "29.98"
click at [81, 310] on div at bounding box center [76, 311] width 13 height 13
click at [91, 310] on div at bounding box center [93, 311] width 13 height 13
click at [75, 263] on div at bounding box center [76, 260] width 13 height 13
click at [79, 199] on div at bounding box center [78, 195] width 14 height 14
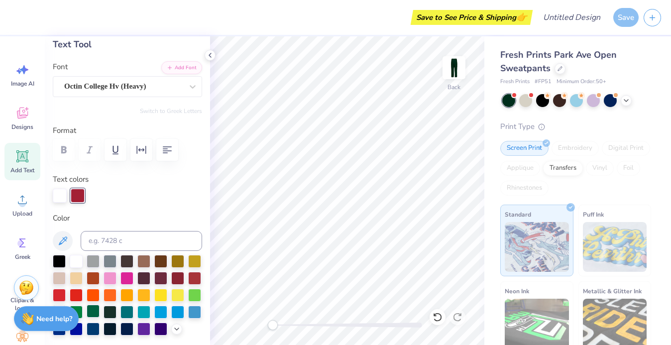
click at [89, 311] on div at bounding box center [93, 311] width 13 height 13
type input "0.0"
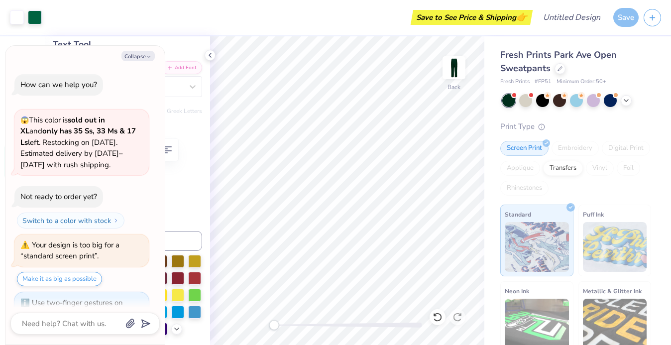
scroll to position [44, 0]
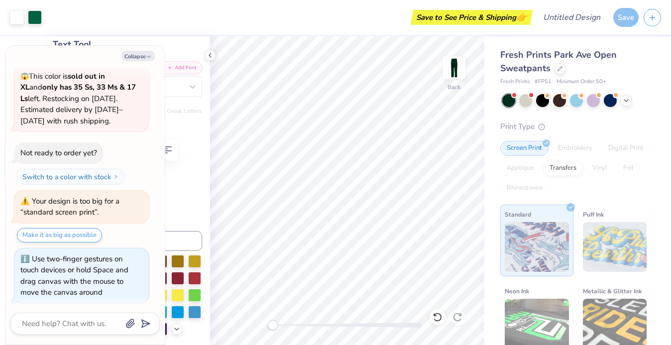
click at [249, 327] on div "Back" at bounding box center [347, 190] width 274 height 309
type textarea "x"
type input "2.97"
type input "23.31"
type input "32.69"
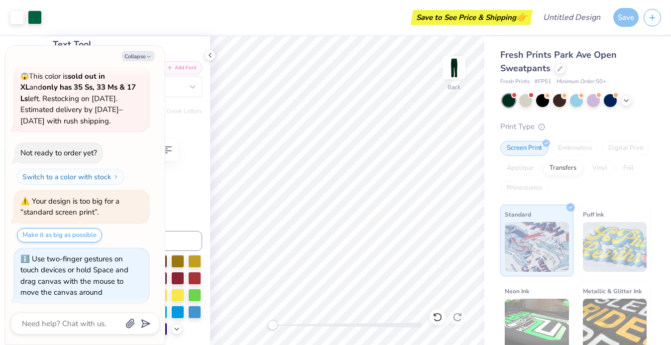
type input "-91.7"
type textarea "x"
type input "0.0"
type textarea "x"
type input "2.94"
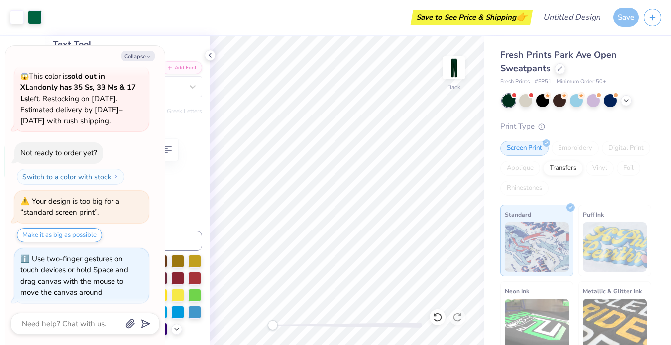
type input "2.02"
type input "29.98"
type input "-0.7"
type textarea "x"
type input "0.0"
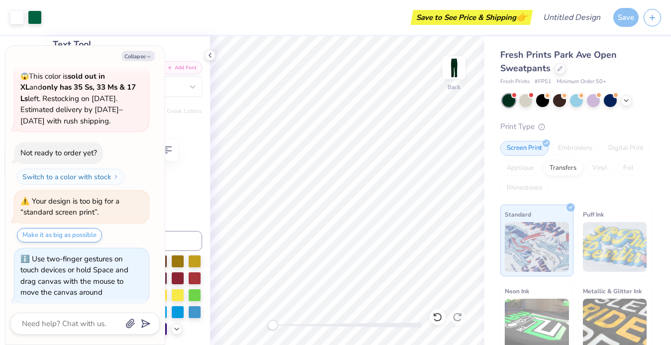
type textarea "x"
type input "2.12"
type input "-0.7"
type textarea "x"
type input "0.0"
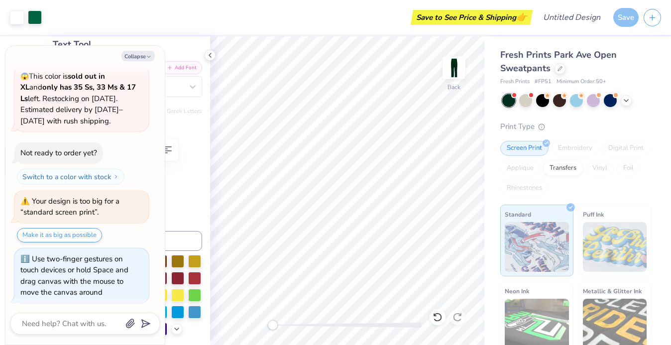
type textarea "x"
type input "2.97"
type input "23.31"
type input "32.69"
type input "-91.7"
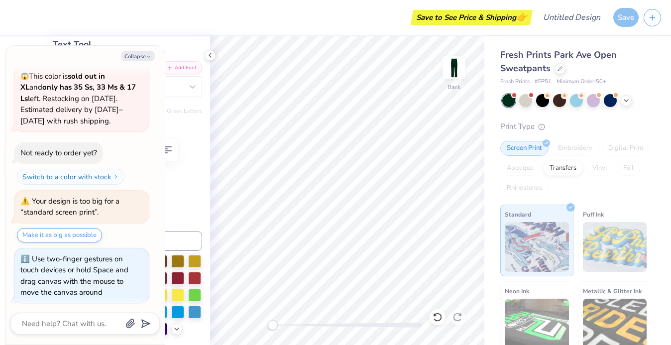
scroll to position [101, 0]
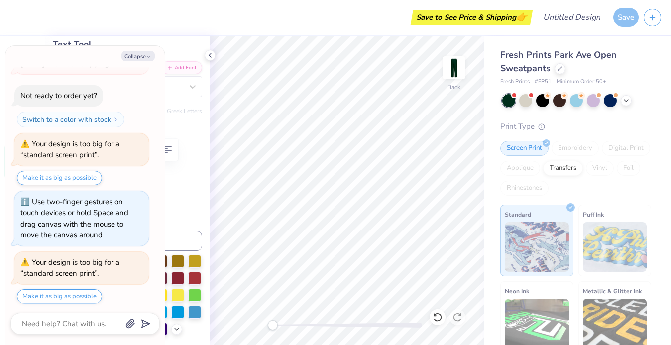
type textarea "x"
type input "0.0"
type textarea "x"
type input "-91.7"
type textarea "x"
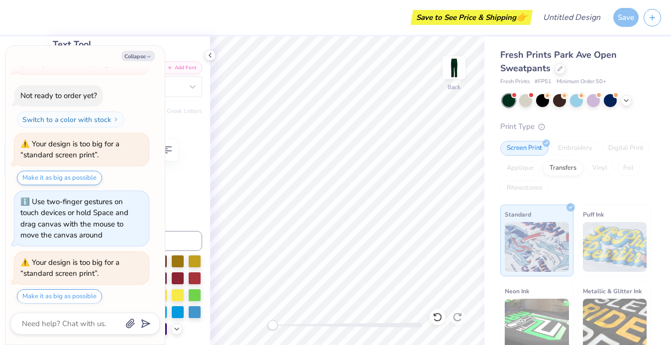
type input "0.0"
type textarea "x"
type input "2.94"
type input "2.02"
type input "2.75"
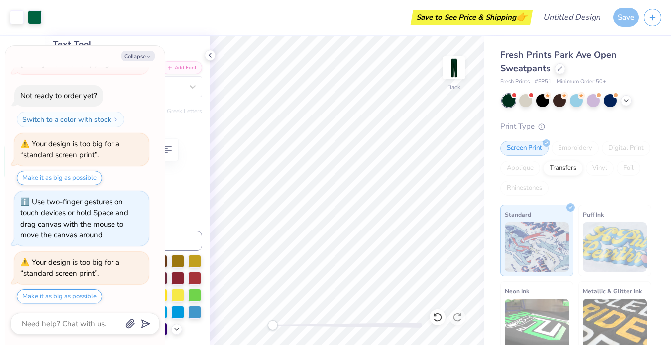
type input "-0.7"
type textarea "x"
type input "2.18"
type input "1.49"
type input "29.67"
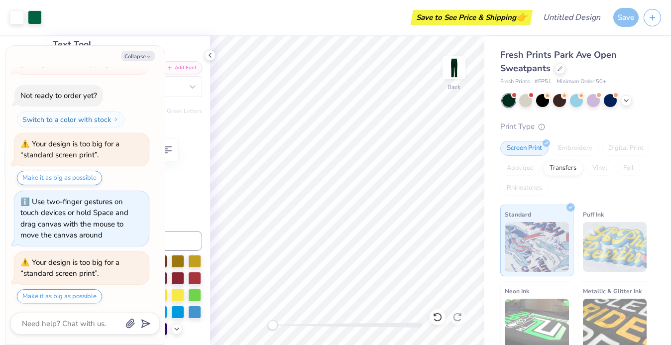
type textarea "x"
type input "0.0"
type textarea "x"
type input "-0.7"
type textarea "x"
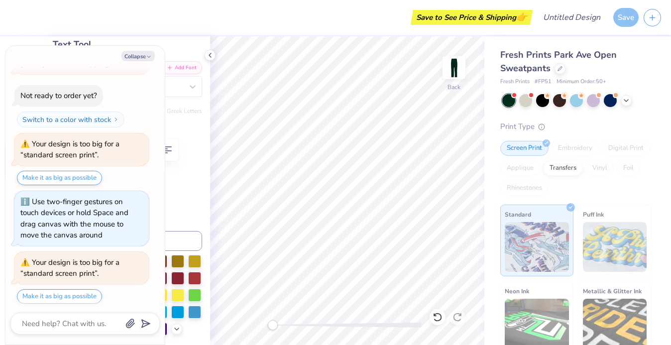
type input "0.0"
click at [151, 56] on icon "button" at bounding box center [149, 57] width 6 height 6
type textarea "x"
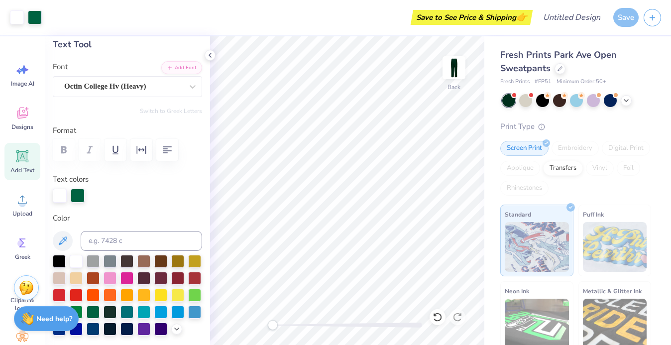
drag, startPoint x: 272, startPoint y: 324, endPoint x: 172, endPoint y: 325, distance: 100.0
click at [172, 325] on div "Art colors Save to See Price & Shipping 👉 Design Title Save Image AI Designs Ad…" at bounding box center [335, 172] width 671 height 345
type input "31.19"
type input "0.0"
type input "30.67"
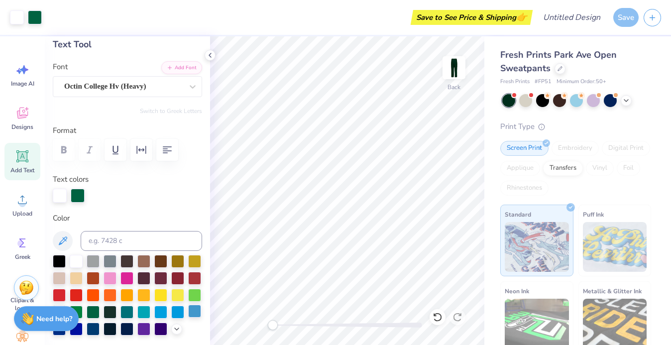
type input "-0.7"
type input "2.97"
type input "23.31"
type input "32.69"
type input "0.0"
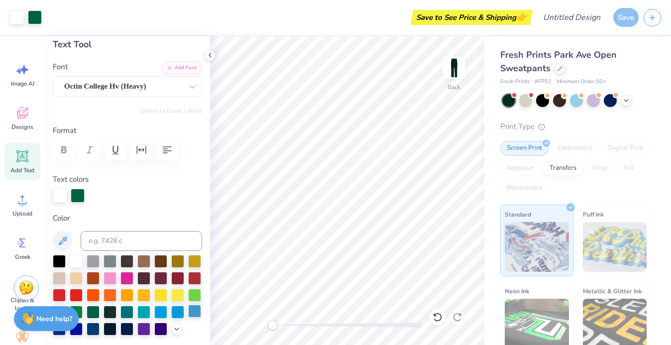
type input "28.25"
type input "0.0"
type input "2.18"
type input "1.49"
type input "26.76"
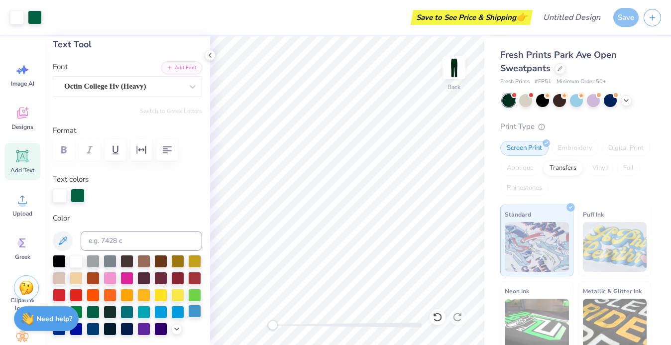
type input "-0.7"
type textarea "20 26"
type input "0.0"
type input "2.20"
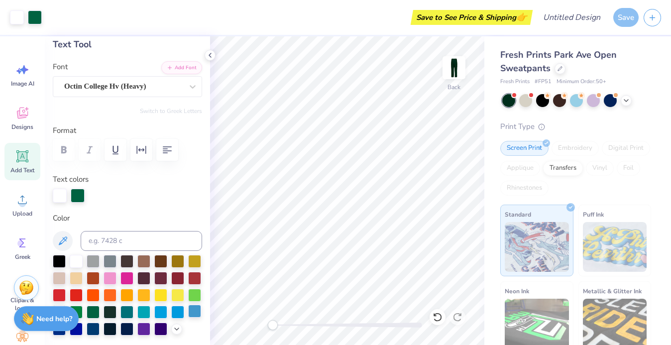
type input "3.84"
type input "25.58"
type input "0.0"
type input "24.41"
type input "0.0"
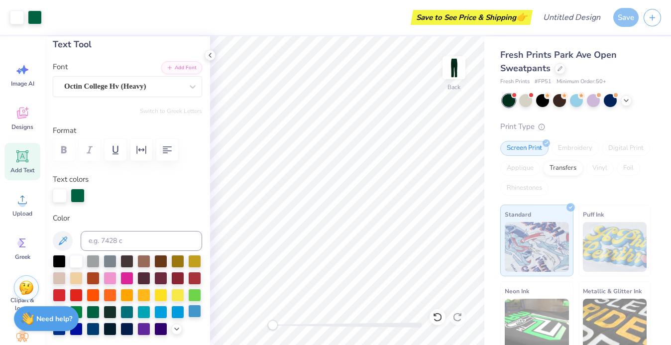
type input "2.97"
type input "23.31"
type input "28.77"
type input "-91.7"
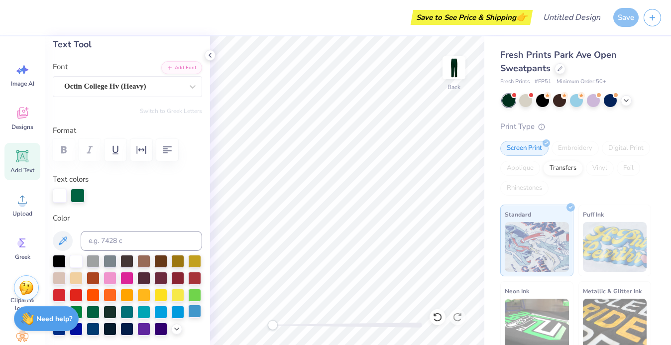
type textarea "Sarah lawrence cheer"
type input "0.0"
type input "3.27"
type input "33.26"
type input "22.68"
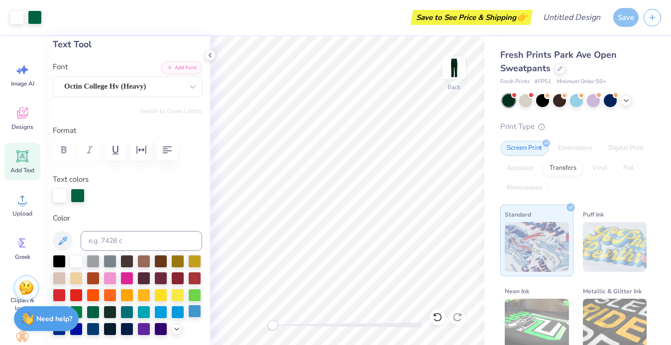
type input "-91.7"
type textarea "Sarah lawrence cheer 2026"
type input "0.0"
type input "3.51"
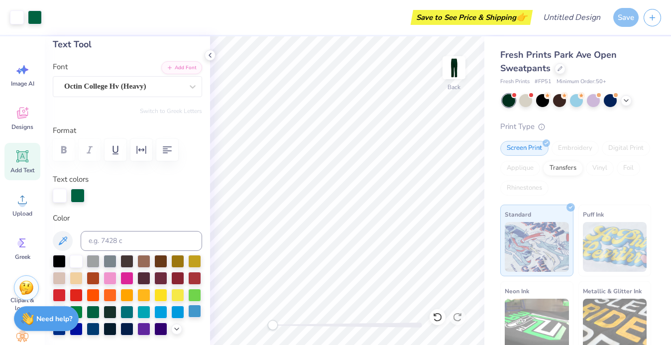
type input "41.02"
type input "14.92"
type input "-91.7"
type textarea "Sarah lawrence cheer"
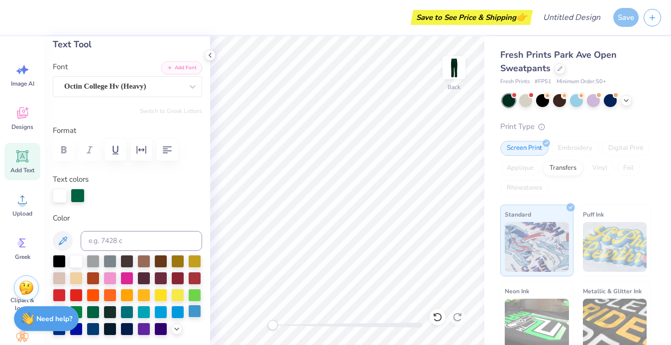
type input "0.0"
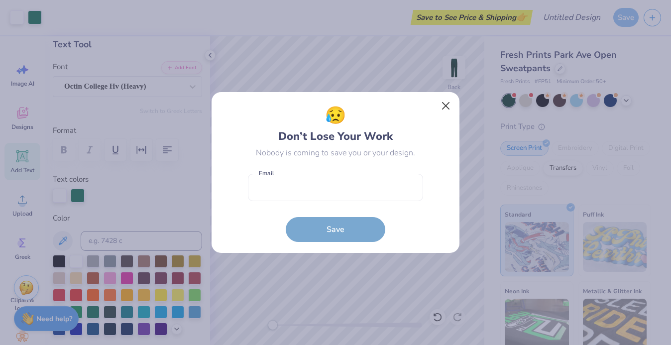
click at [440, 108] on button "Close" at bounding box center [445, 106] width 19 height 19
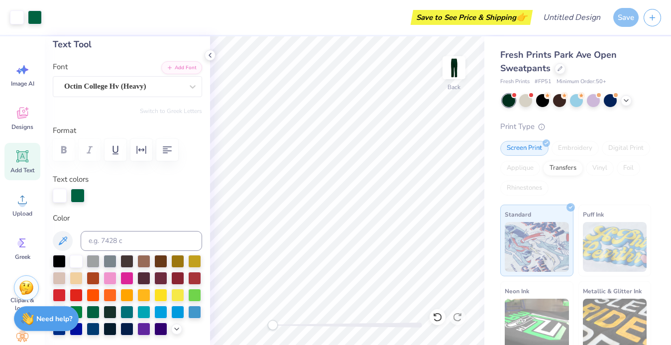
type input "3.27"
type input "33.26"
type input "18.79"
type input "0.0"
type input "21.82"
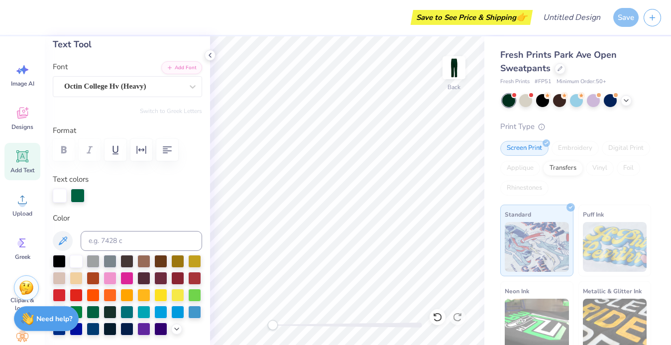
type input "0.0"
click at [589, 21] on input "Design Title" at bounding box center [583, 17] width 49 height 20
type input "cheer sweats"
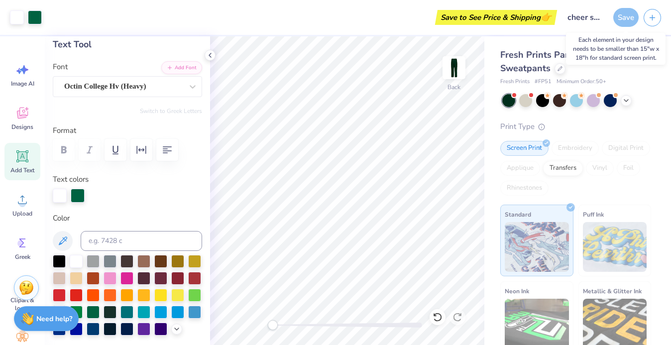
click at [625, 16] on div "Save" at bounding box center [625, 17] width 25 height 19
click at [622, 20] on div "Save" at bounding box center [625, 17] width 25 height 19
click at [622, 18] on div "Save" at bounding box center [625, 17] width 25 height 19
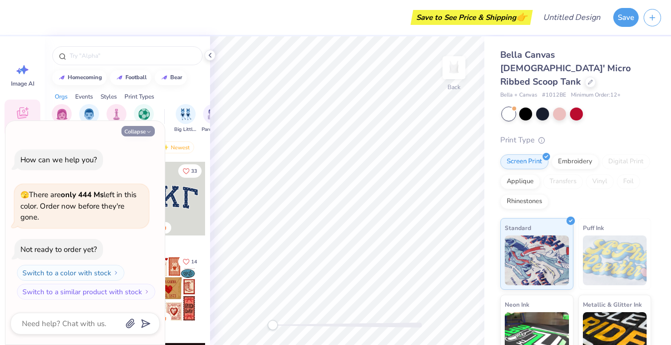
click at [136, 136] on button "Collapse" at bounding box center [137, 131] width 33 height 10
type textarea "x"
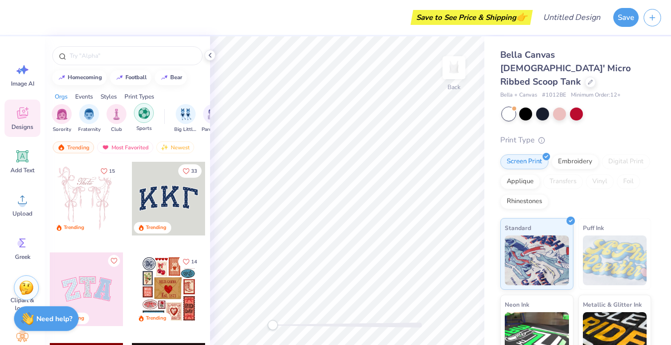
click at [147, 116] on img "filter for Sports" at bounding box center [143, 112] width 11 height 11
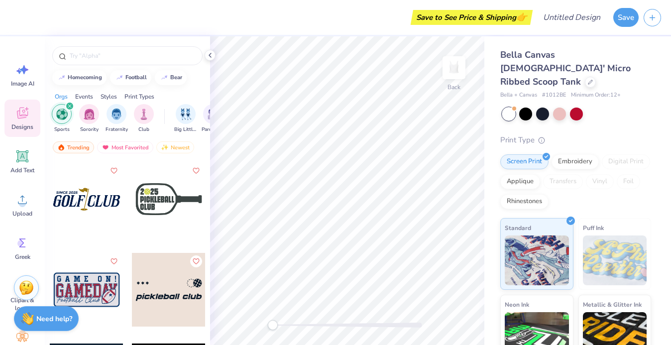
scroll to position [2361, 0]
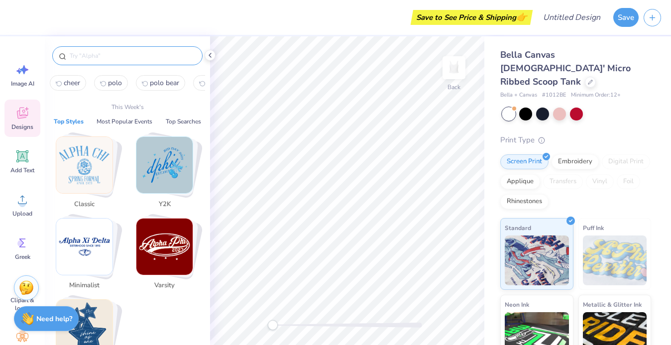
click at [172, 59] on input "text" at bounding box center [132, 56] width 127 height 10
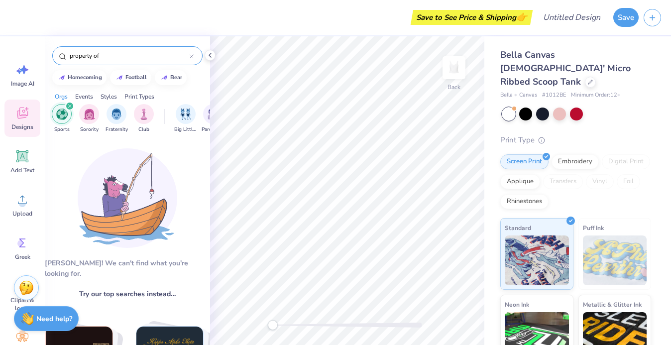
type input "property of"
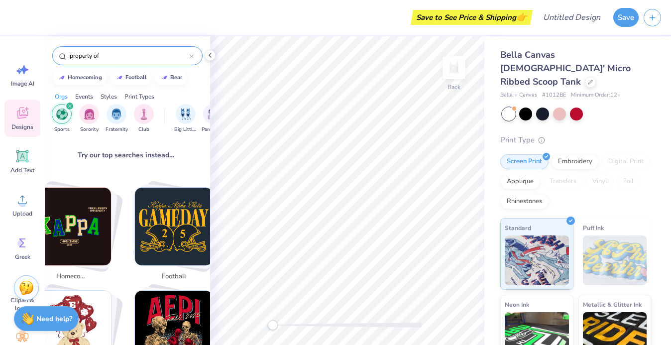
scroll to position [139, 1]
click at [69, 103] on div "filter for Sports" at bounding box center [69, 106] width 9 height 9
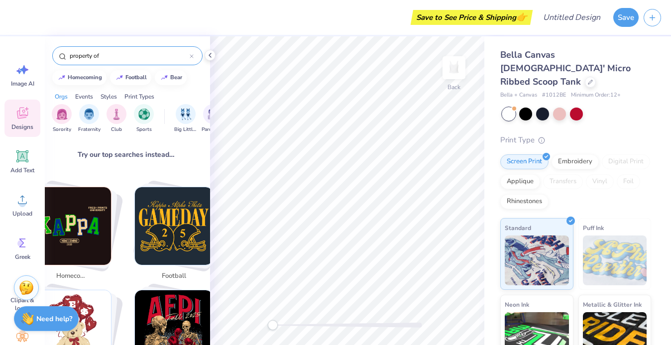
click at [133, 52] on input "property of" at bounding box center [129, 56] width 121 height 10
click at [190, 62] on div "property of" at bounding box center [127, 55] width 150 height 19
click at [191, 57] on icon at bounding box center [192, 56] width 4 height 4
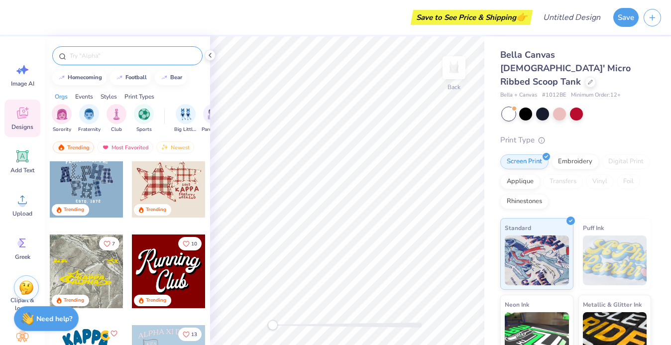
scroll to position [1109, 0]
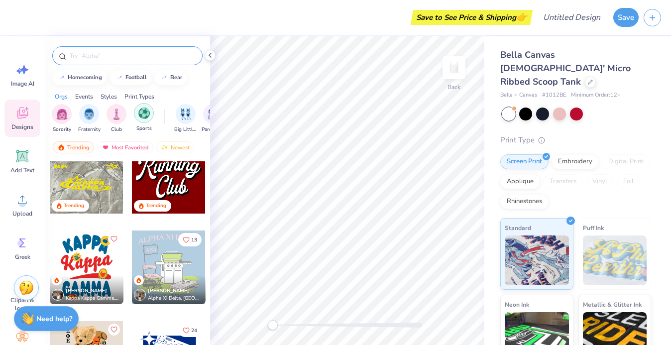
click at [144, 119] on div "filter for Sports" at bounding box center [144, 113] width 20 height 20
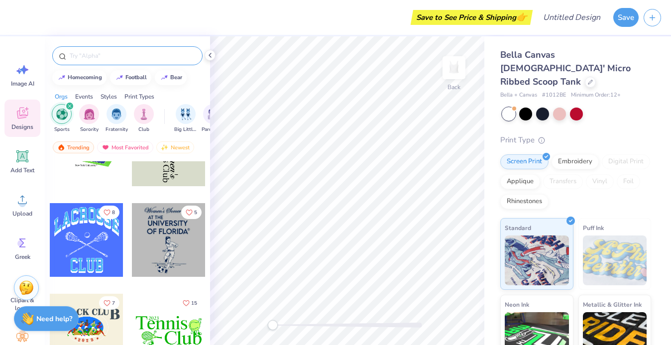
scroll to position [5116, 0]
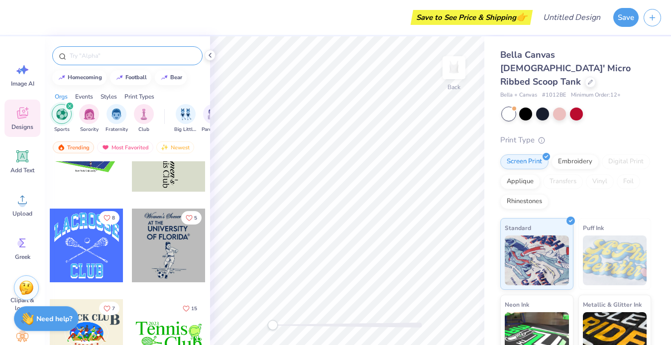
click at [69, 106] on icon "filter for Sports" at bounding box center [69, 106] width 3 height 3
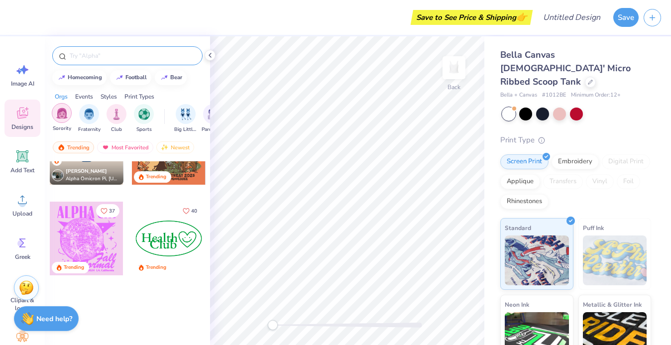
click at [60, 112] on img "filter for Sorority" at bounding box center [61, 112] width 11 height 11
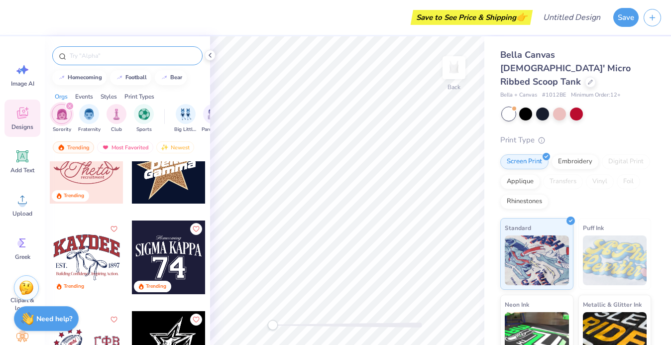
scroll to position [5103, 0]
click at [58, 253] on div at bounding box center [22, 258] width 74 height 74
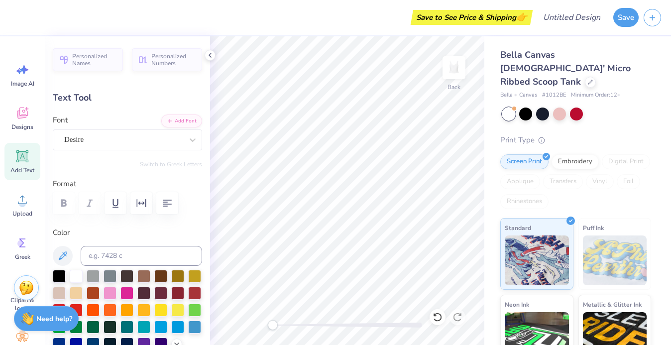
type input "3.15"
type input "0.50"
type input "2.00"
click at [93, 325] on div at bounding box center [93, 325] width 13 height 13
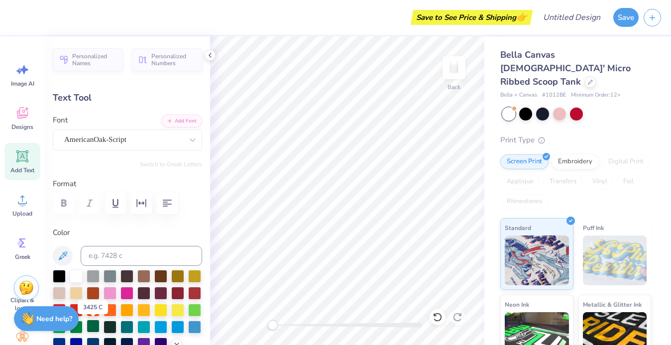
type textarea "Property Of"
type input "8.35"
type input "1.92"
type input "2.63"
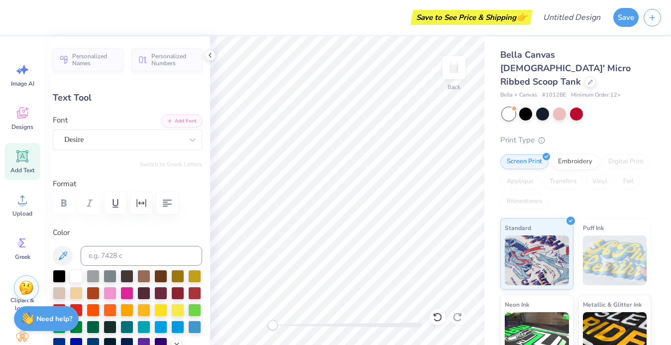
type textarea "S"
click at [94, 324] on div at bounding box center [93, 325] width 13 height 13
type textarea "SLC CHEER"
type input "4.43"
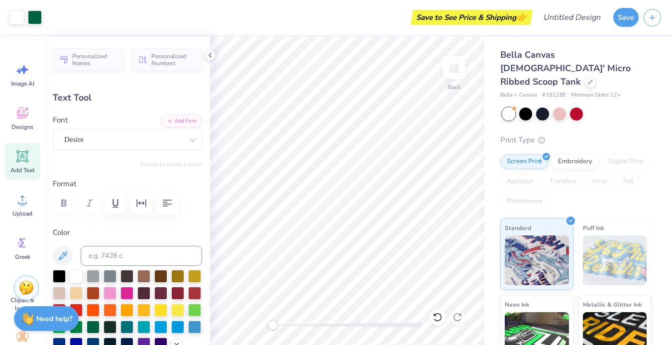
type input "2.77"
type input "4.67"
click at [92, 324] on div at bounding box center [93, 325] width 13 height 13
type textarea "2026"
type input "8.94"
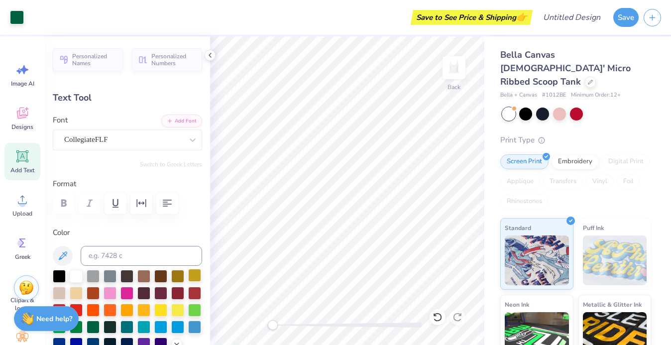
type input "2.81"
type input "5.02"
type input "6.37"
type input "2.00"
type input "3.01"
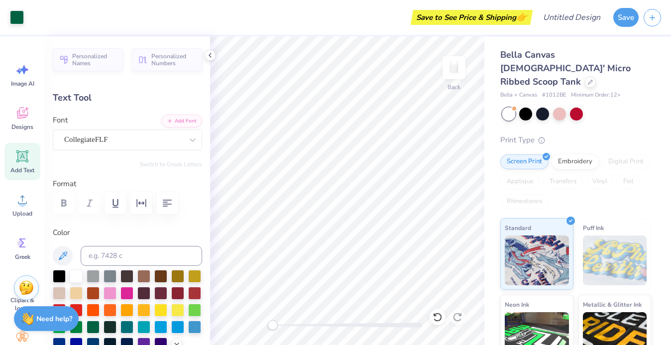
type input "0.68"
type input "1.91"
type input "6.78"
type input "1.84"
type input "2.67"
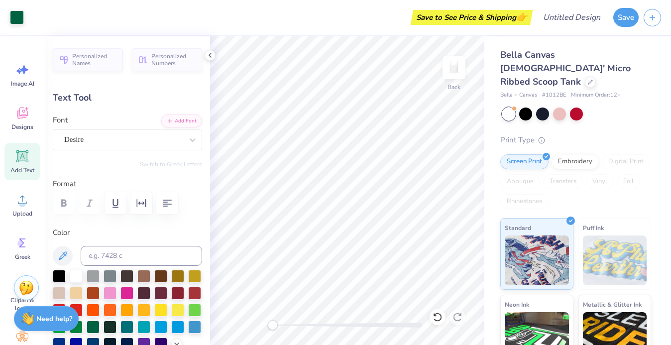
type input "6.37"
type input "2.00"
type input "4.50"
type input "3.01"
type input "0.68"
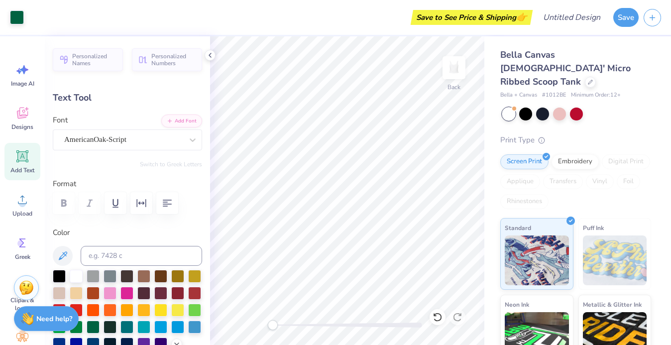
type input "0.90"
